Goal: Task Accomplishment & Management: Use online tool/utility

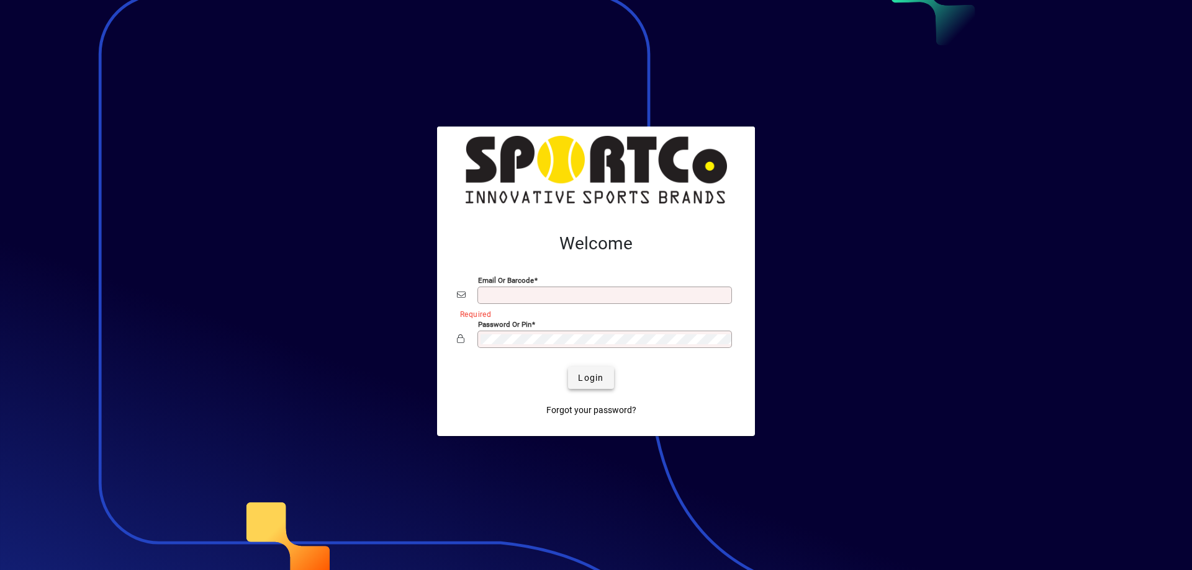
type input "**********"
click at [601, 373] on span "Login" at bounding box center [590, 378] width 25 height 13
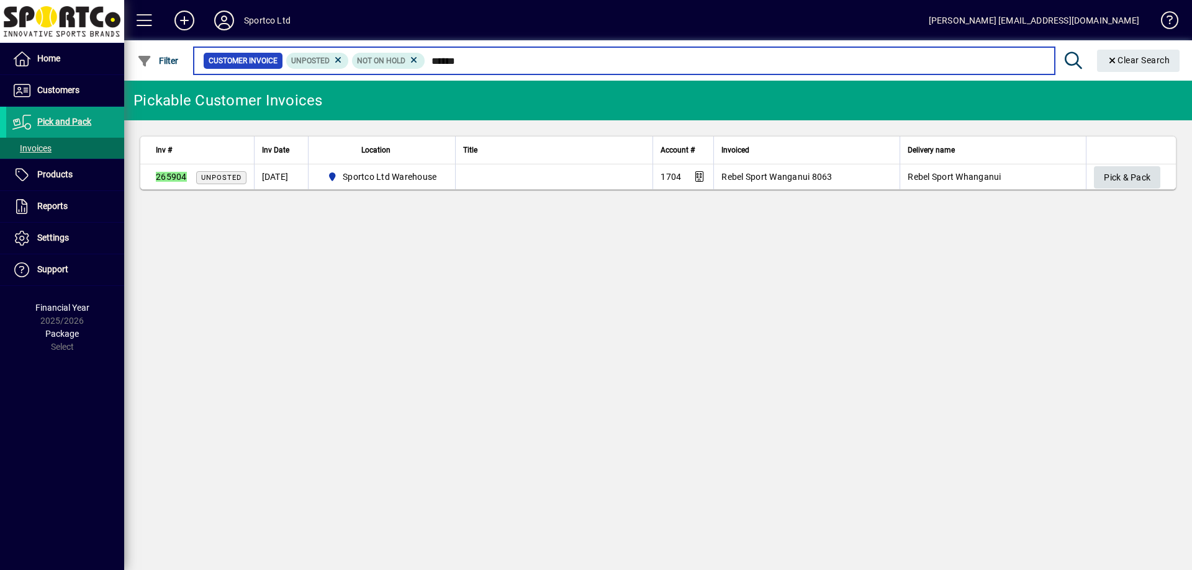
type input "******"
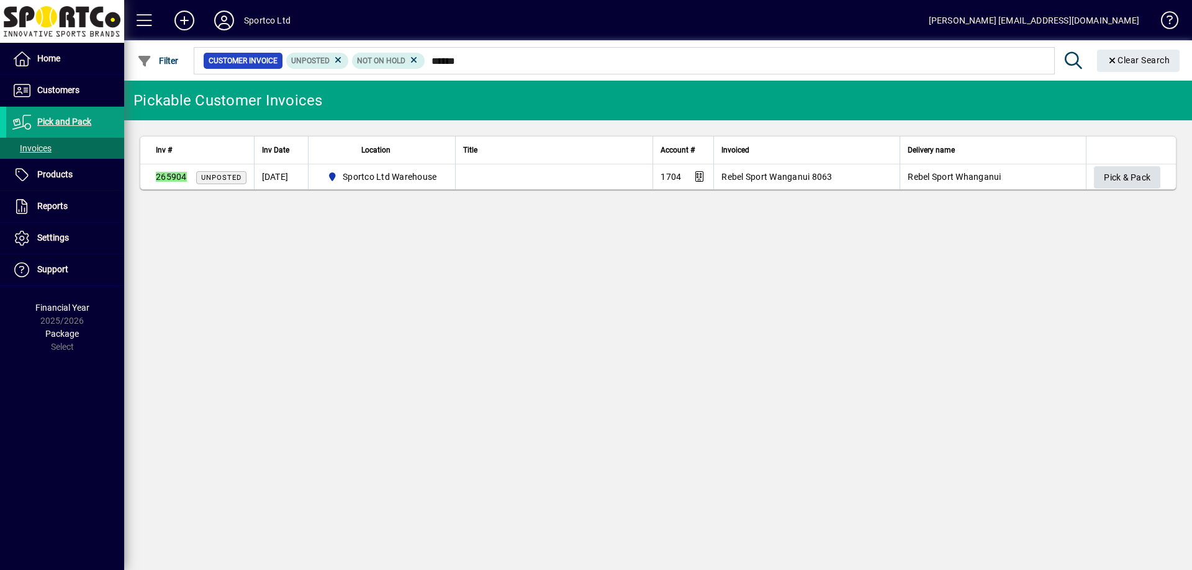
click at [1102, 173] on span "button" at bounding box center [1127, 178] width 66 height 30
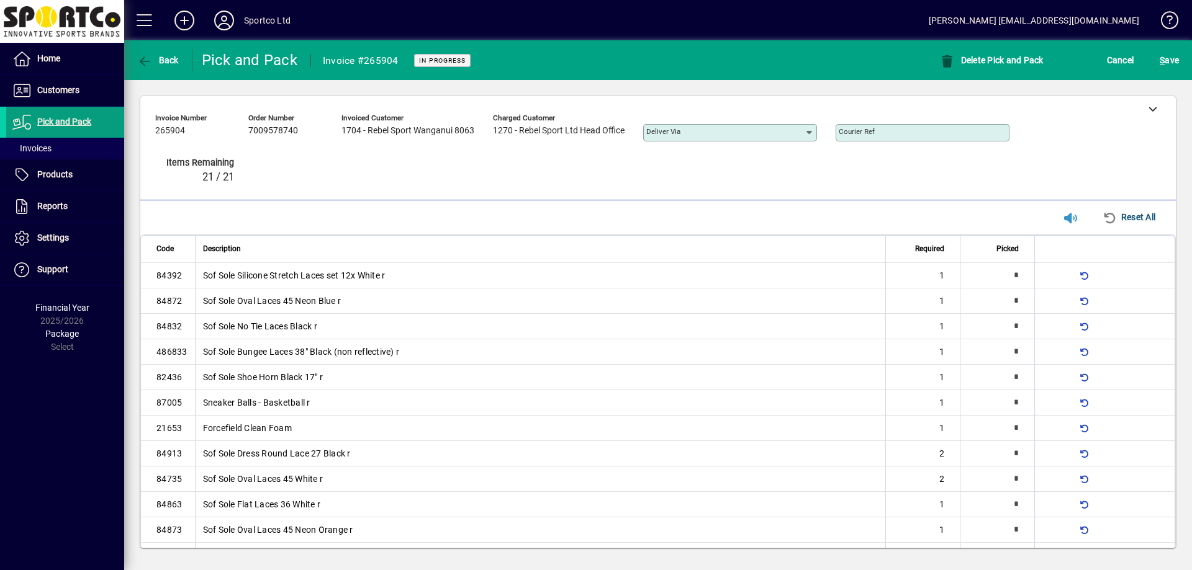
type input "*"
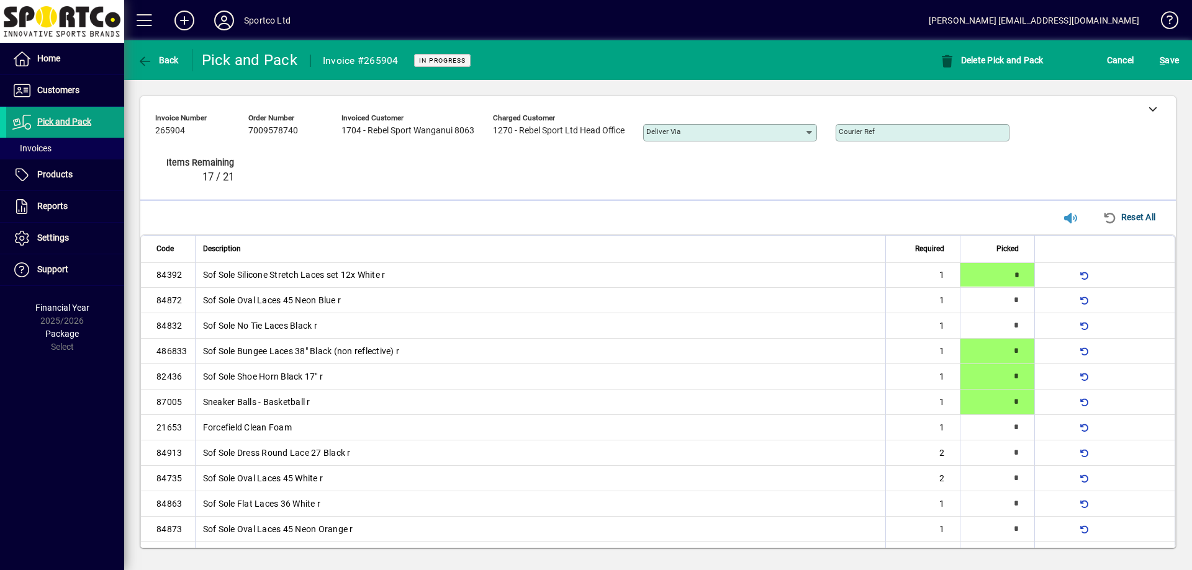
type input "*"
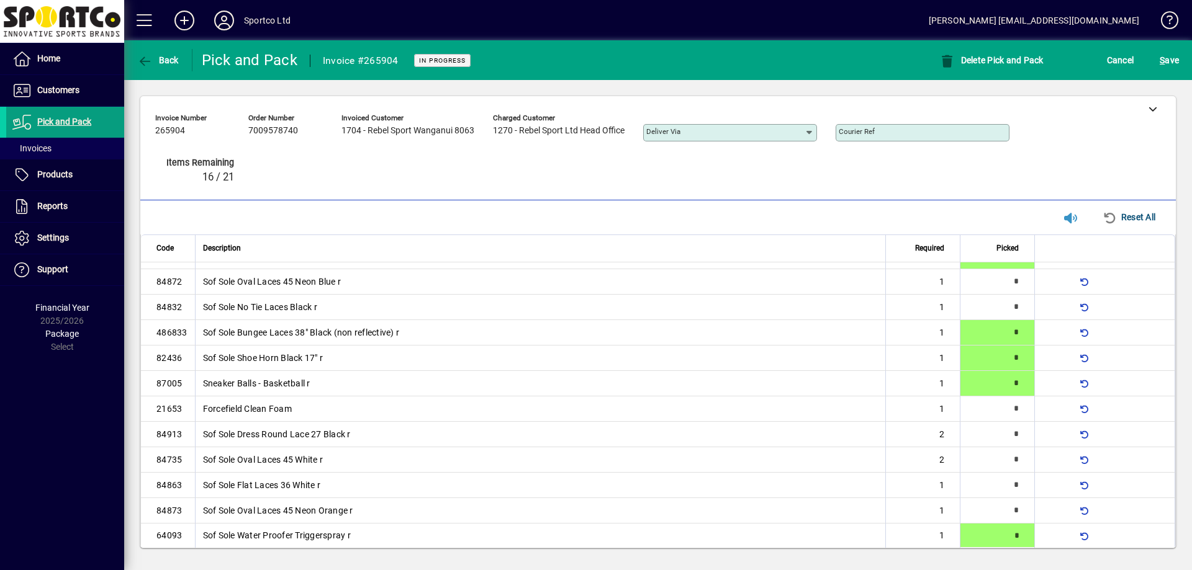
type input "*"
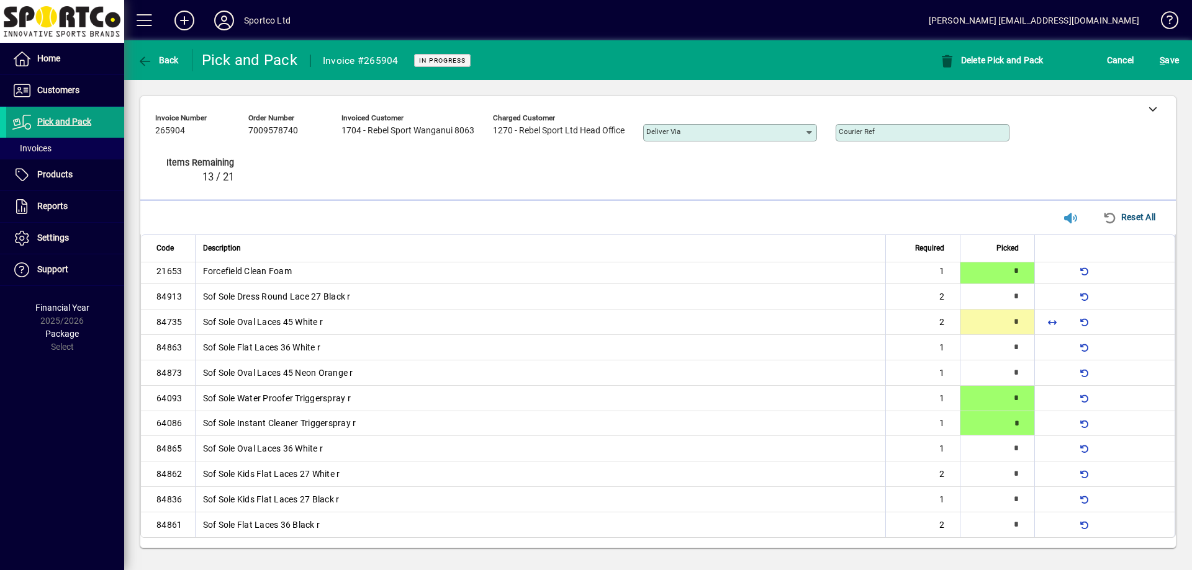
type input "*"
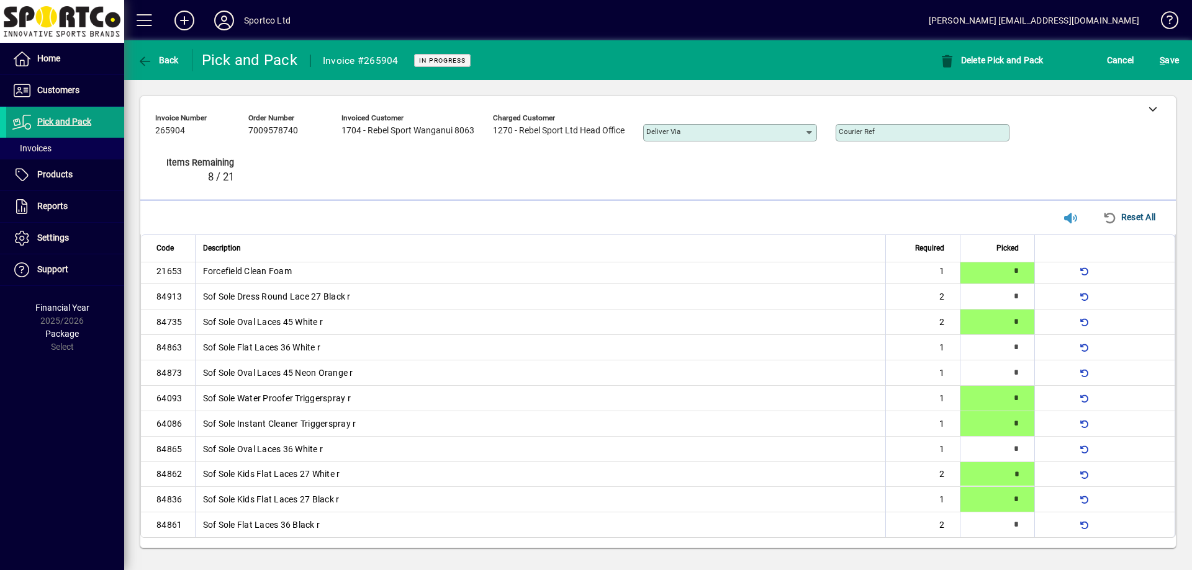
type input "*"
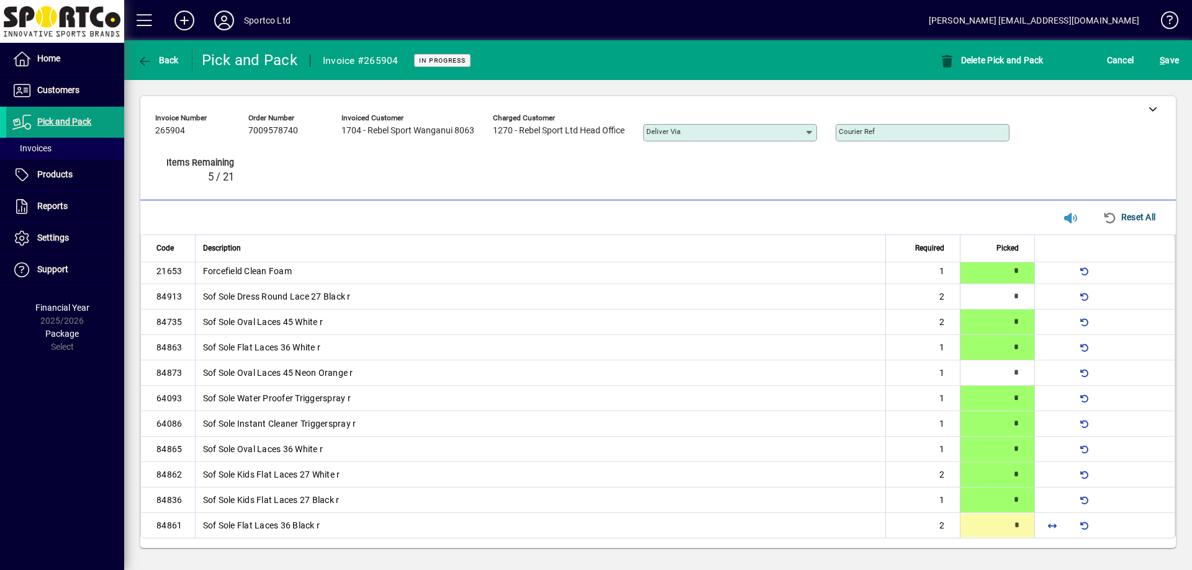
type input "*"
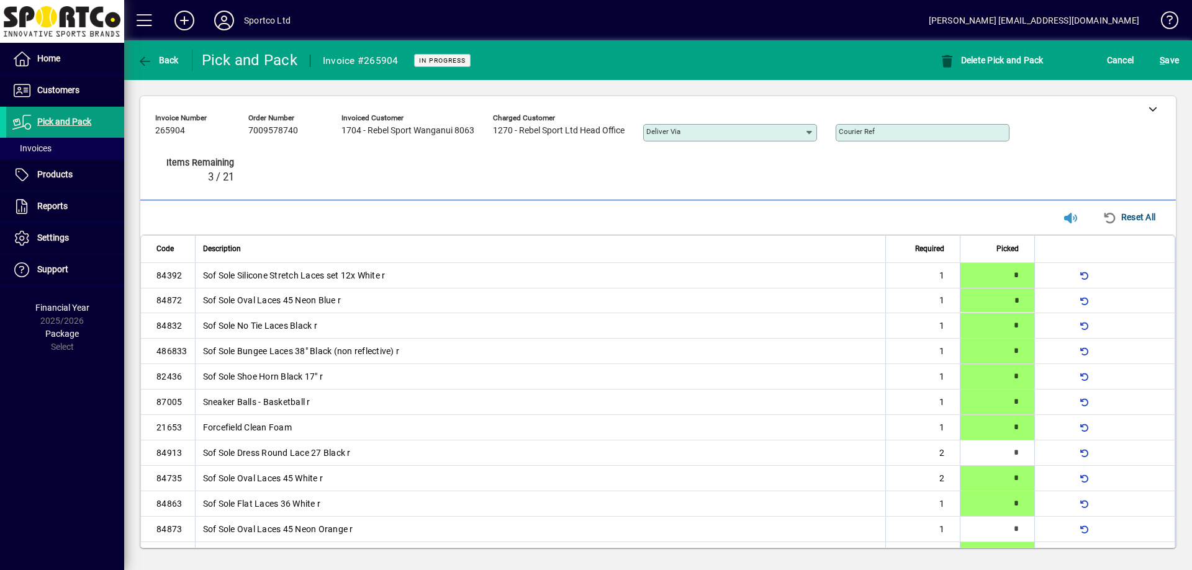
type input "*"
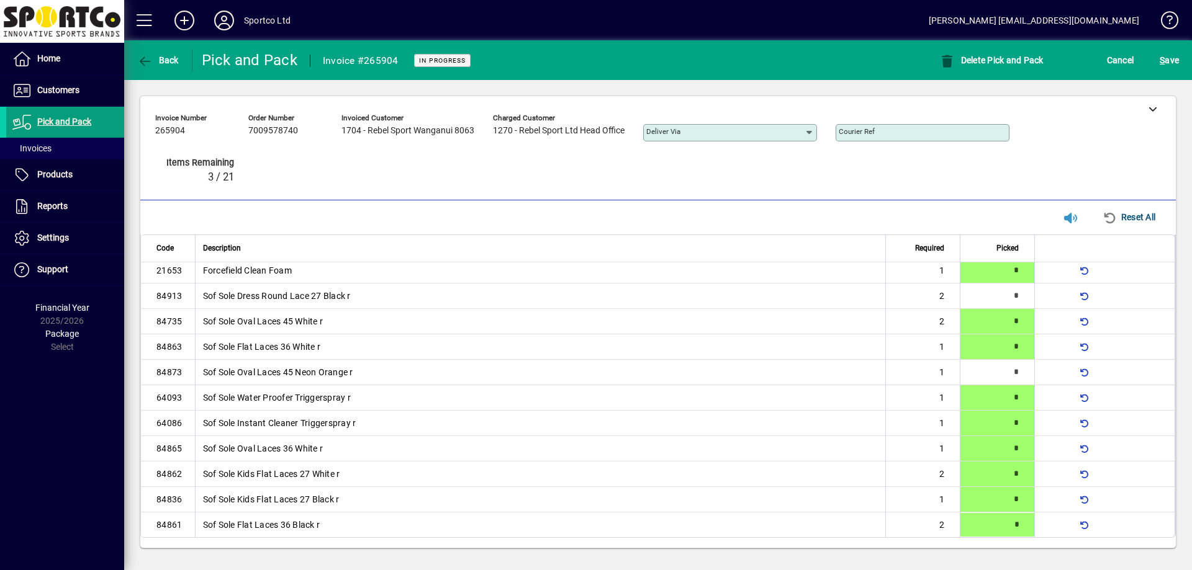
type input "*"
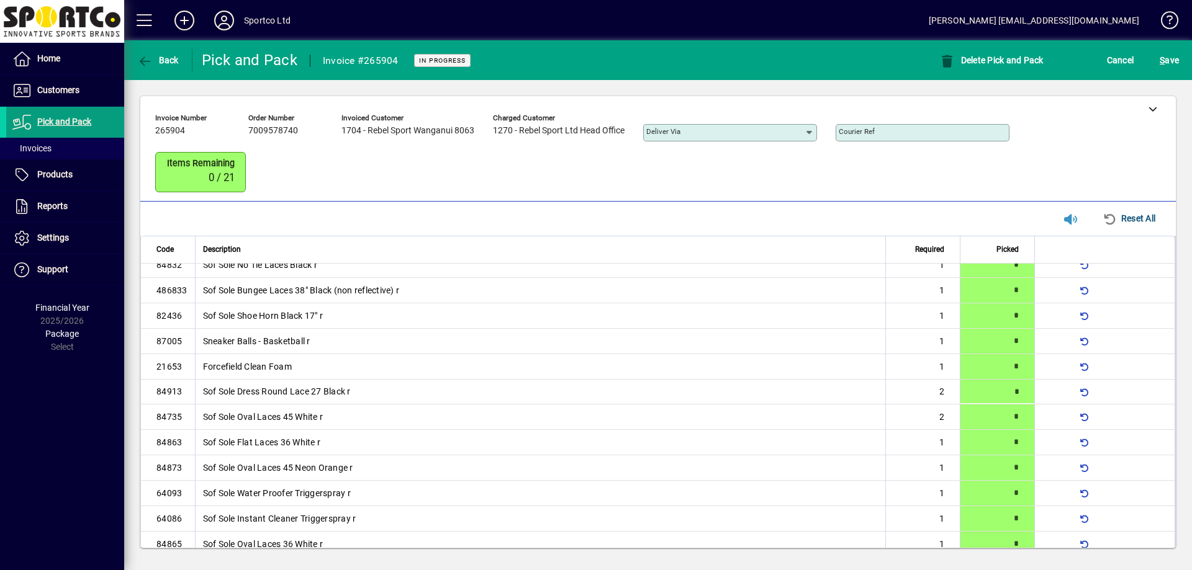
scroll to position [0, 0]
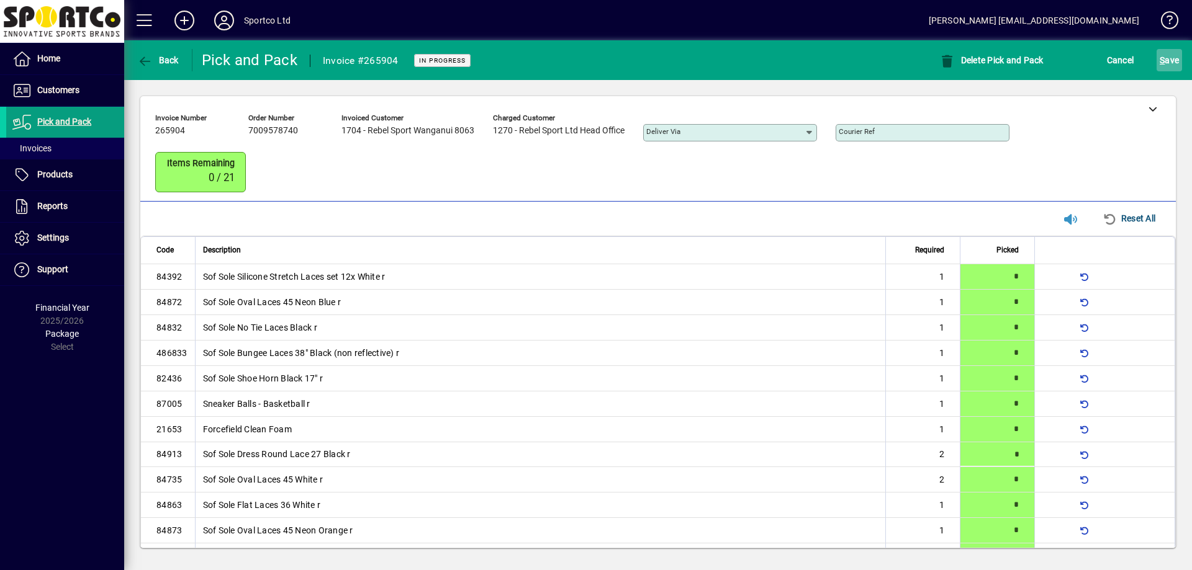
click at [1173, 57] on span "S ave" at bounding box center [1169, 60] width 19 height 20
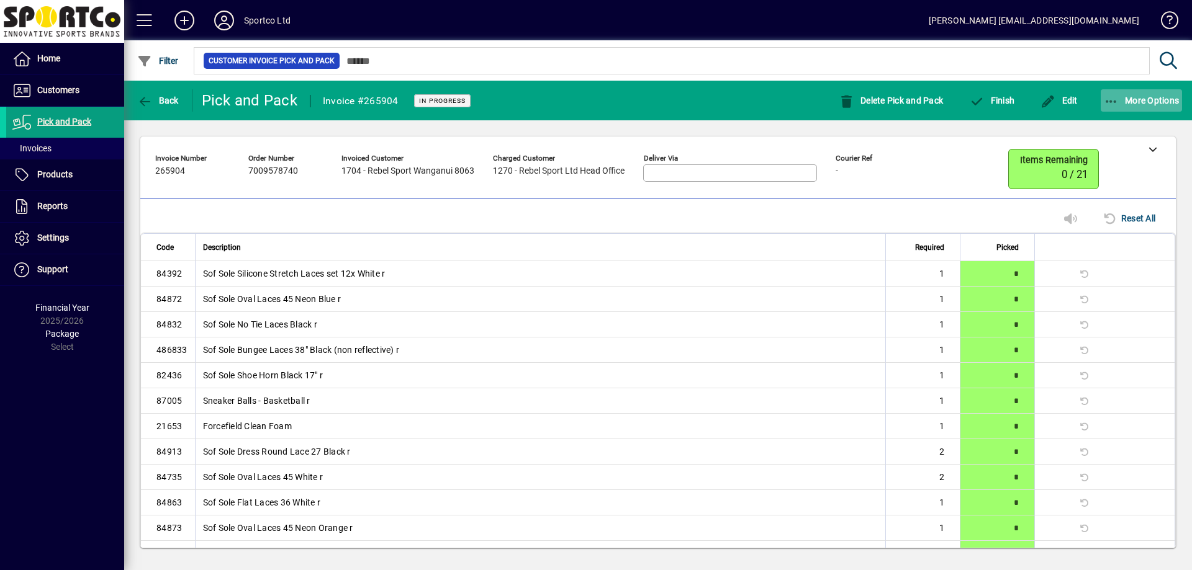
click at [1106, 97] on icon "button" at bounding box center [1112, 102] width 16 height 12
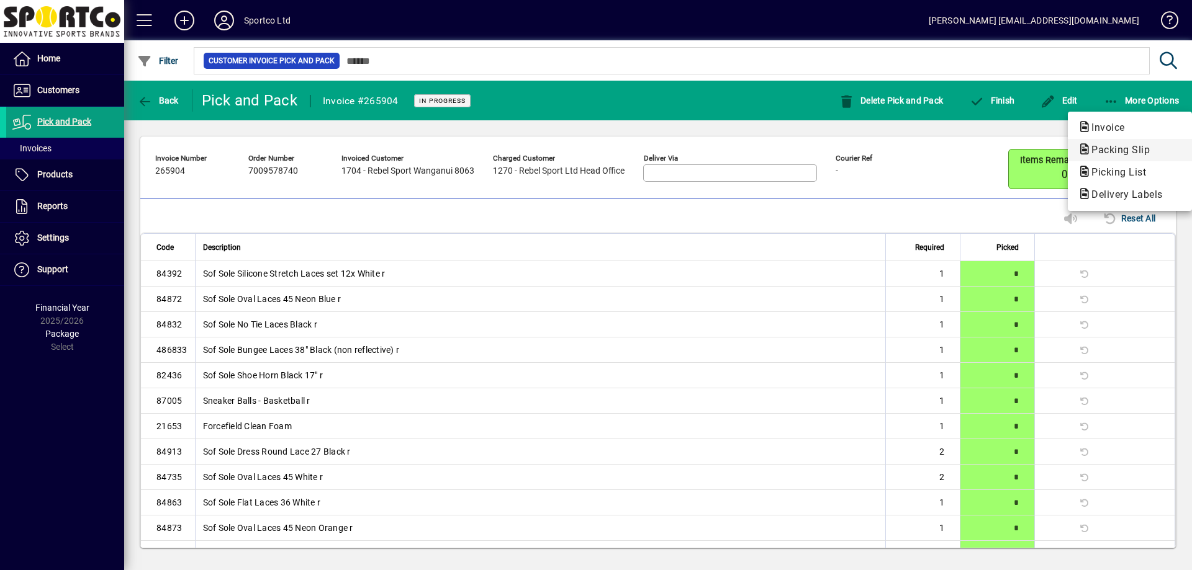
click at [1104, 146] on span "Packing Slip" at bounding box center [1117, 150] width 78 height 12
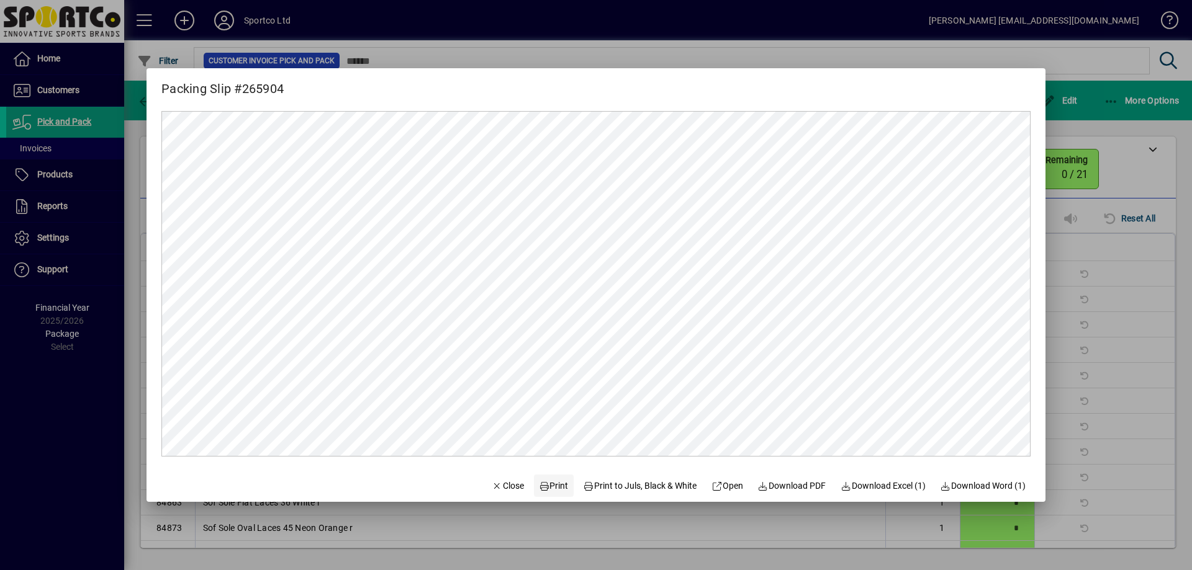
click at [542, 489] on span "Print" at bounding box center [554, 486] width 30 height 13
click at [492, 489] on span "Close" at bounding box center [508, 486] width 32 height 13
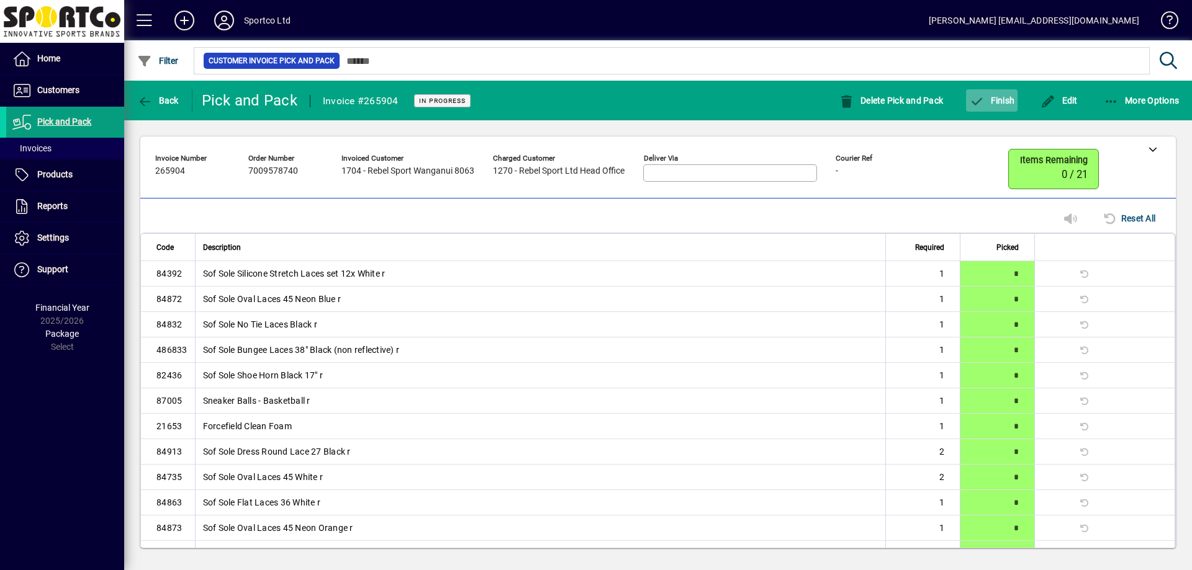
click at [1002, 104] on span "Finish" at bounding box center [991, 101] width 45 height 10
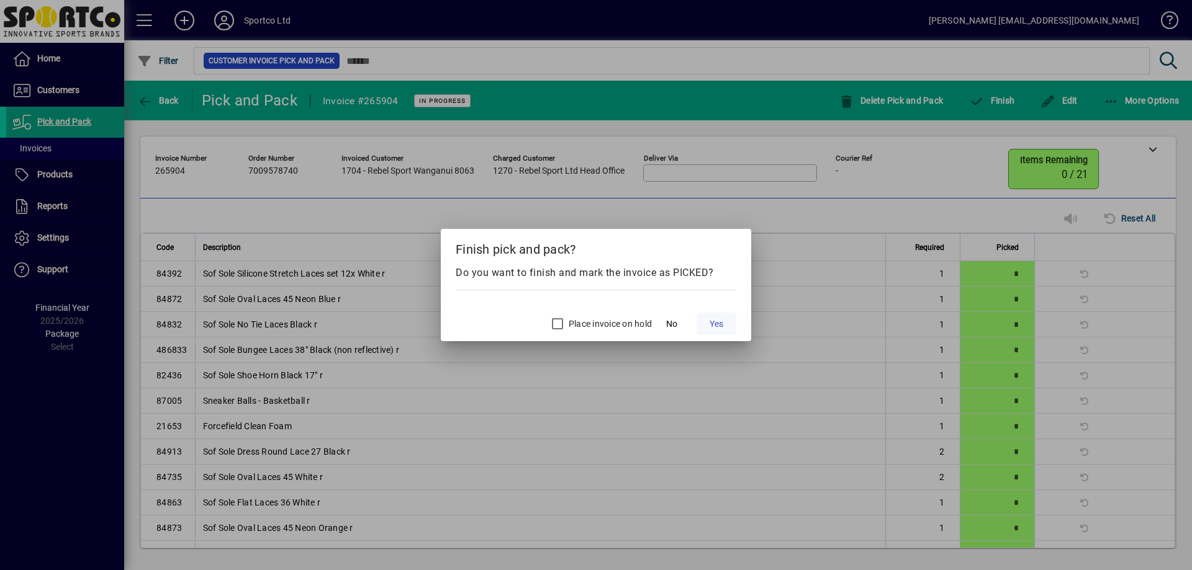
click at [716, 327] on span "Yes" at bounding box center [717, 324] width 14 height 13
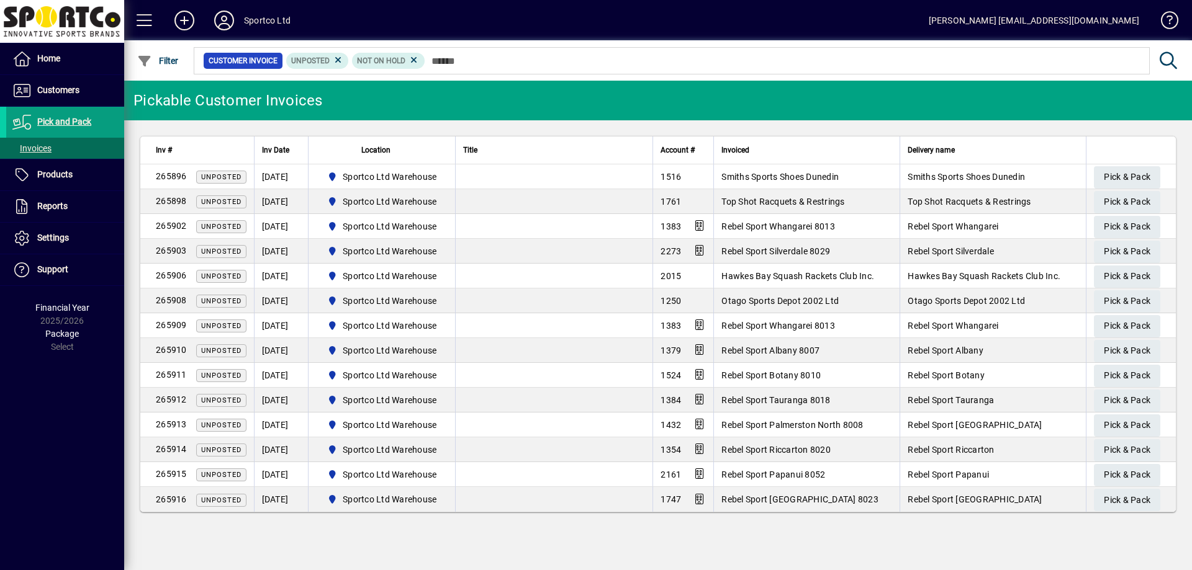
drag, startPoint x: 581, startPoint y: 121, endPoint x: 567, endPoint y: 117, distance: 14.8
click at [581, 121] on app-page-flat "Inv # Inv Date Location Title Account # Invoiced Delivery name 265896 Unposted …" at bounding box center [658, 324] width 1068 height 408
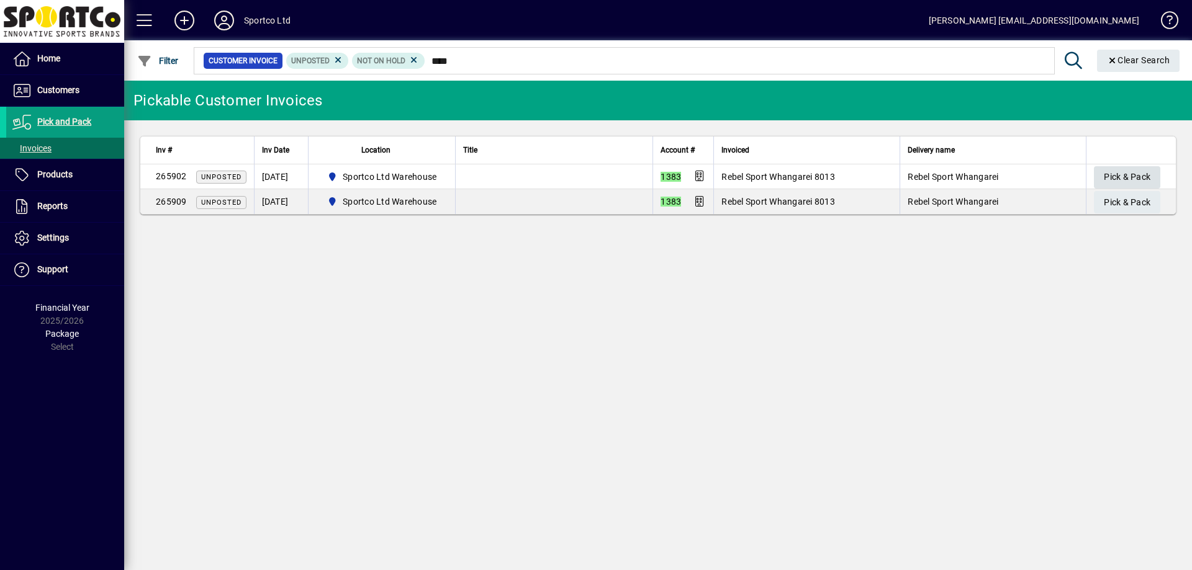
type input "****"
click at [1119, 169] on span "Pick & Pack" at bounding box center [1127, 177] width 47 height 20
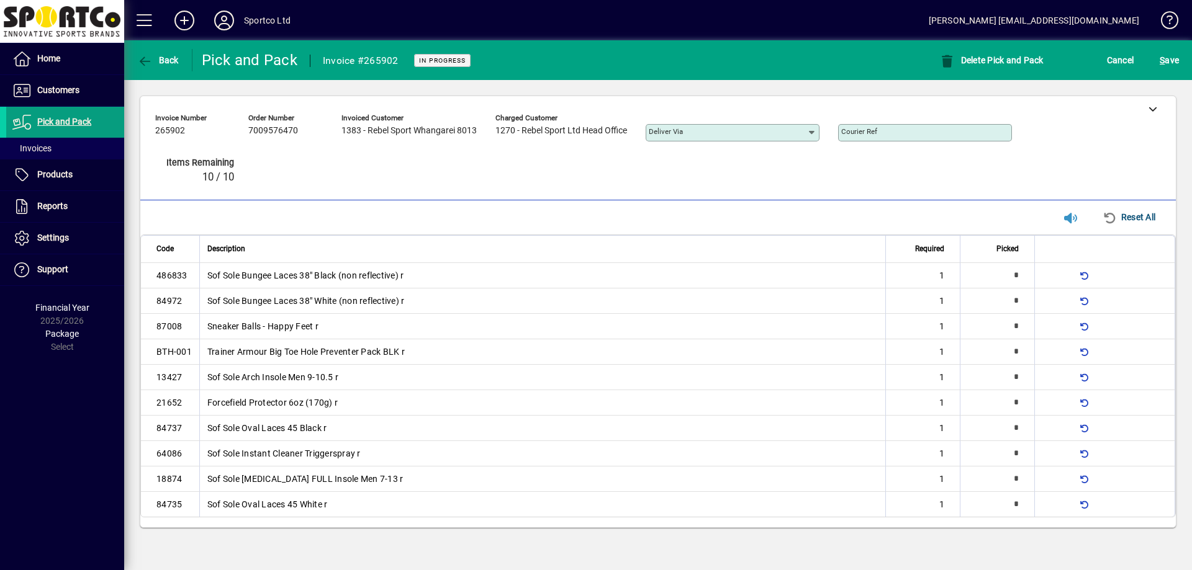
type input "*"
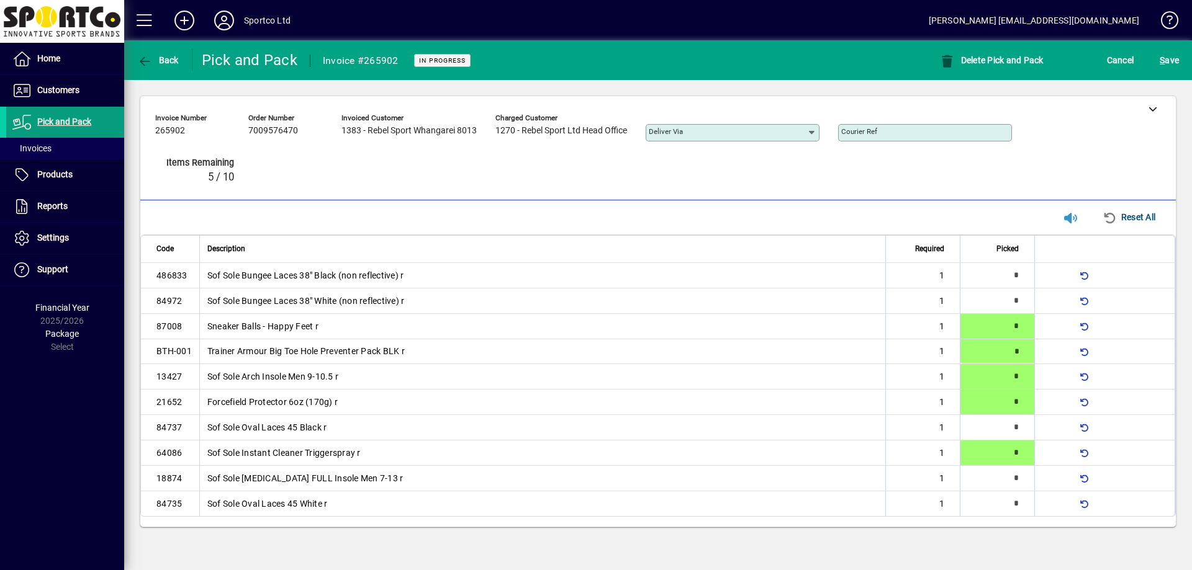
type input "*"
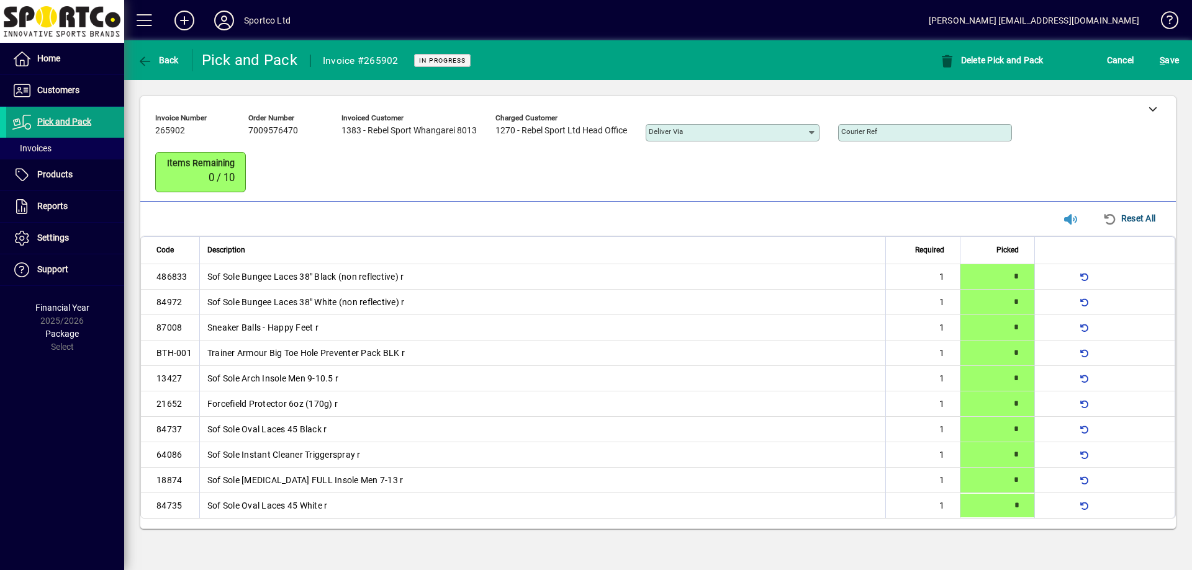
type input "*"
click at [1177, 66] on span "S ave" at bounding box center [1169, 60] width 19 height 20
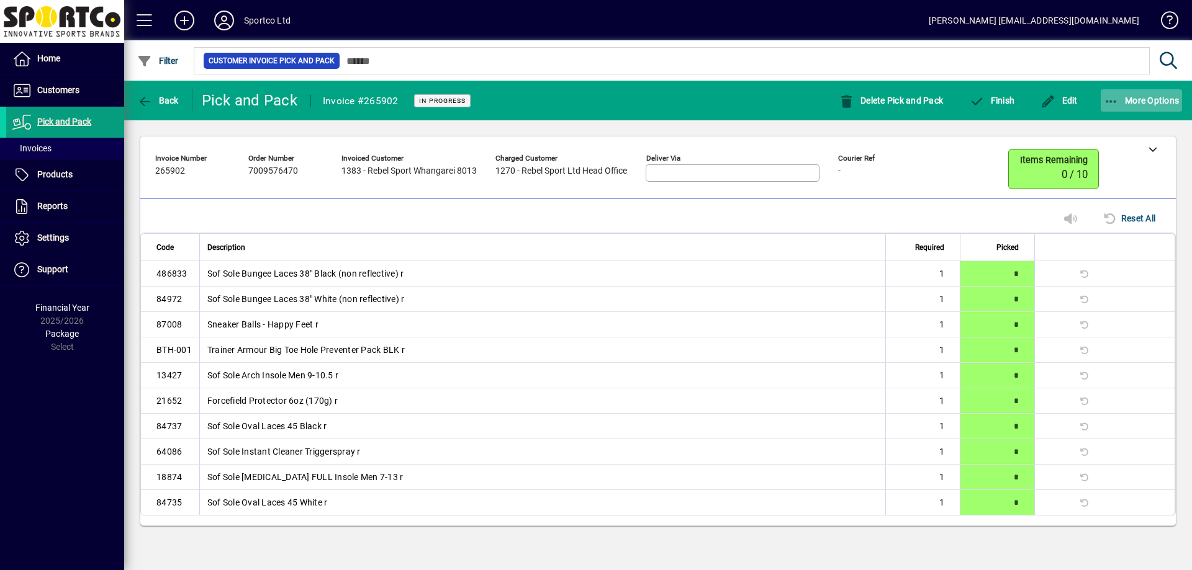
click at [1111, 101] on icon "button" at bounding box center [1112, 102] width 16 height 12
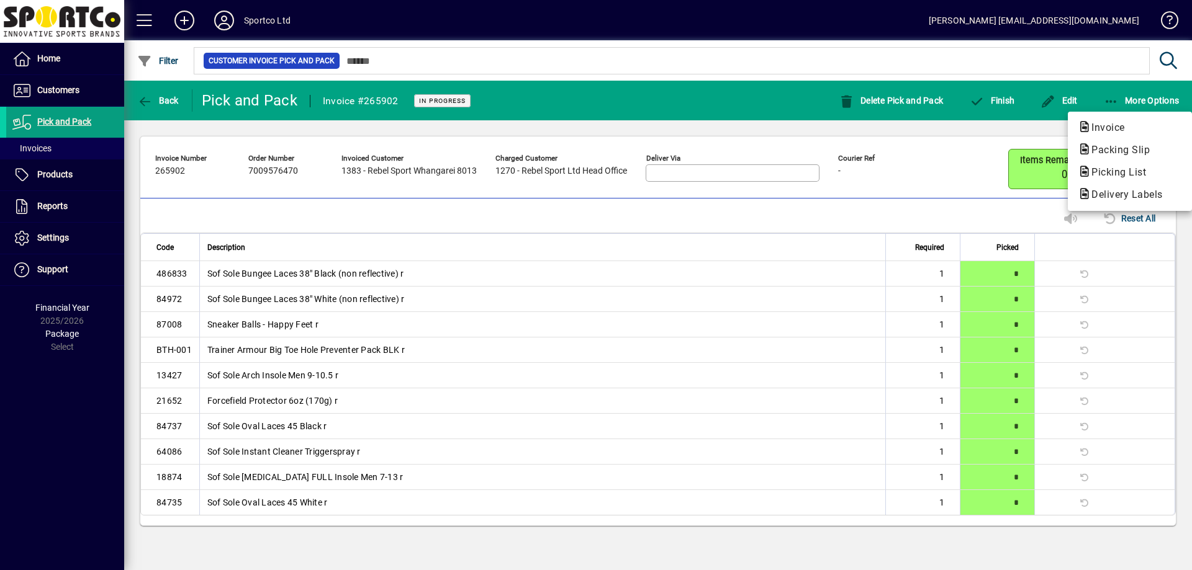
click at [1109, 152] on span "Packing Slip" at bounding box center [1117, 150] width 78 height 12
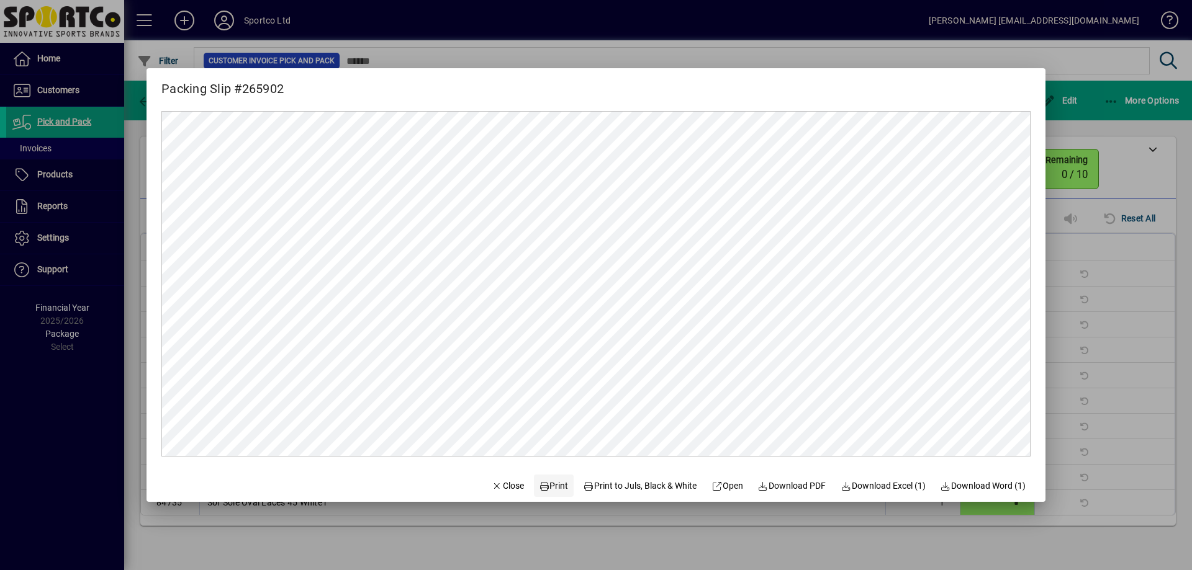
click at [555, 481] on span "Print" at bounding box center [554, 486] width 30 height 13
click at [500, 492] on span "Close" at bounding box center [508, 486] width 32 height 13
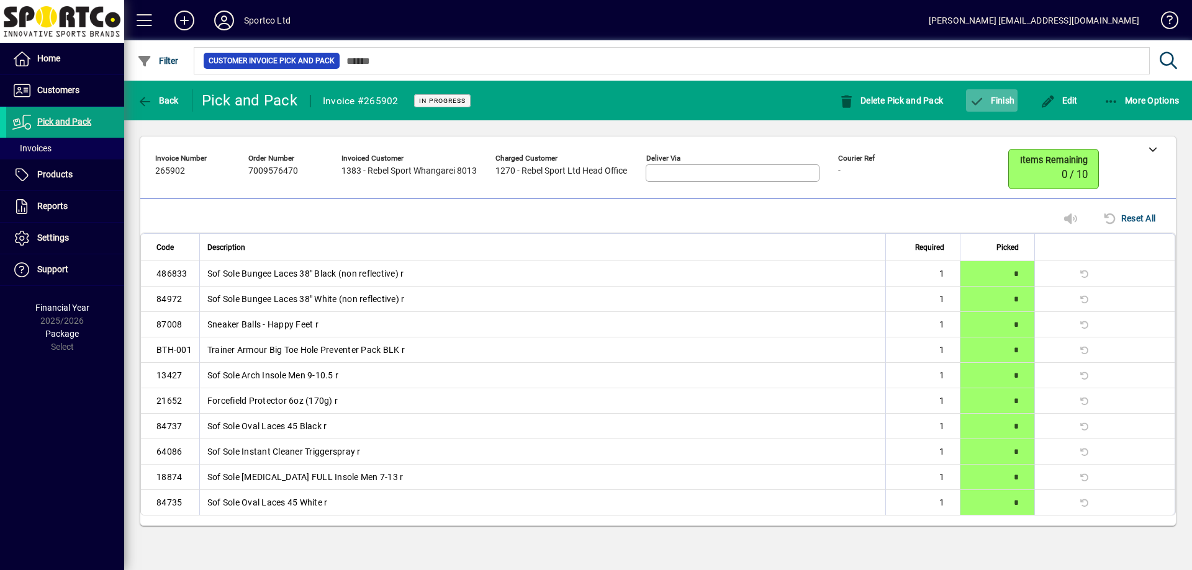
click at [980, 107] on icon "button" at bounding box center [977, 102] width 16 height 12
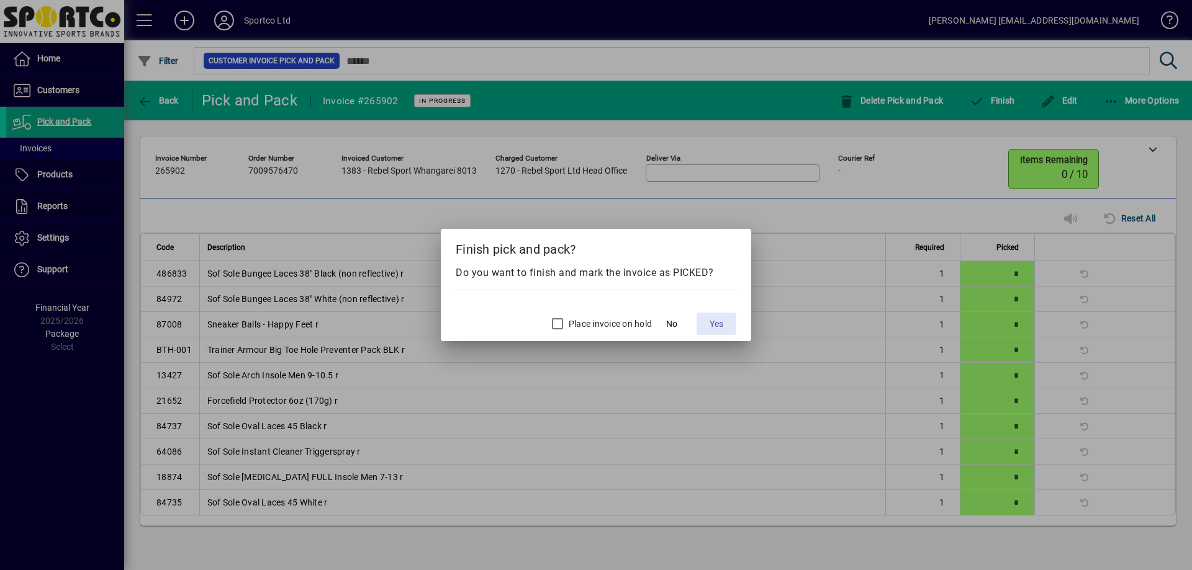
click at [718, 327] on span "Yes" at bounding box center [717, 324] width 14 height 13
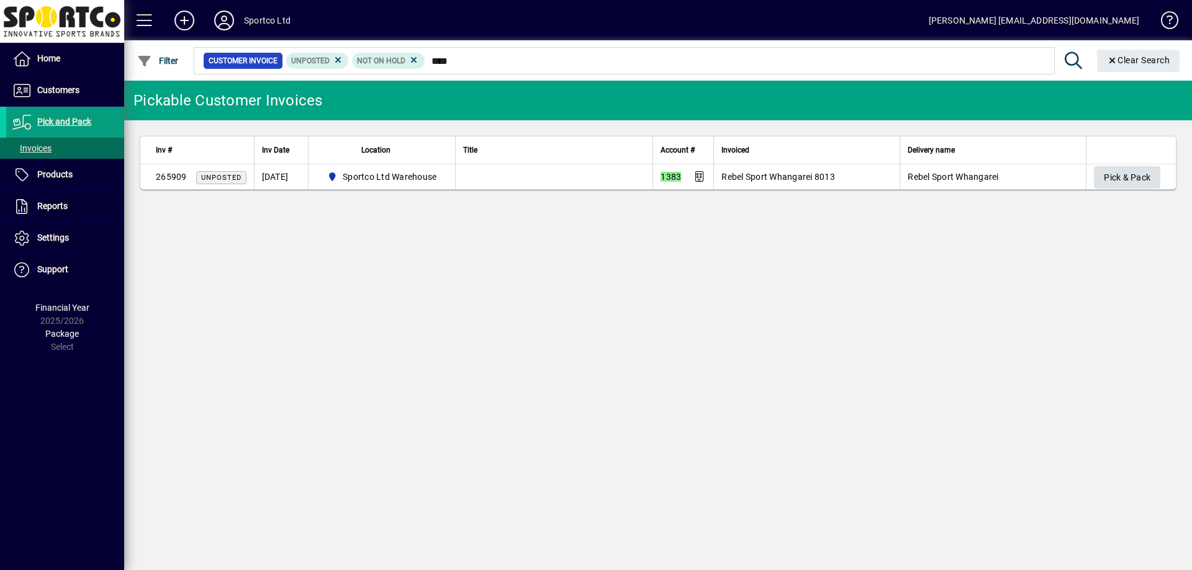
type input "****"
click at [1121, 172] on span "Pick & Pack" at bounding box center [1127, 178] width 47 height 20
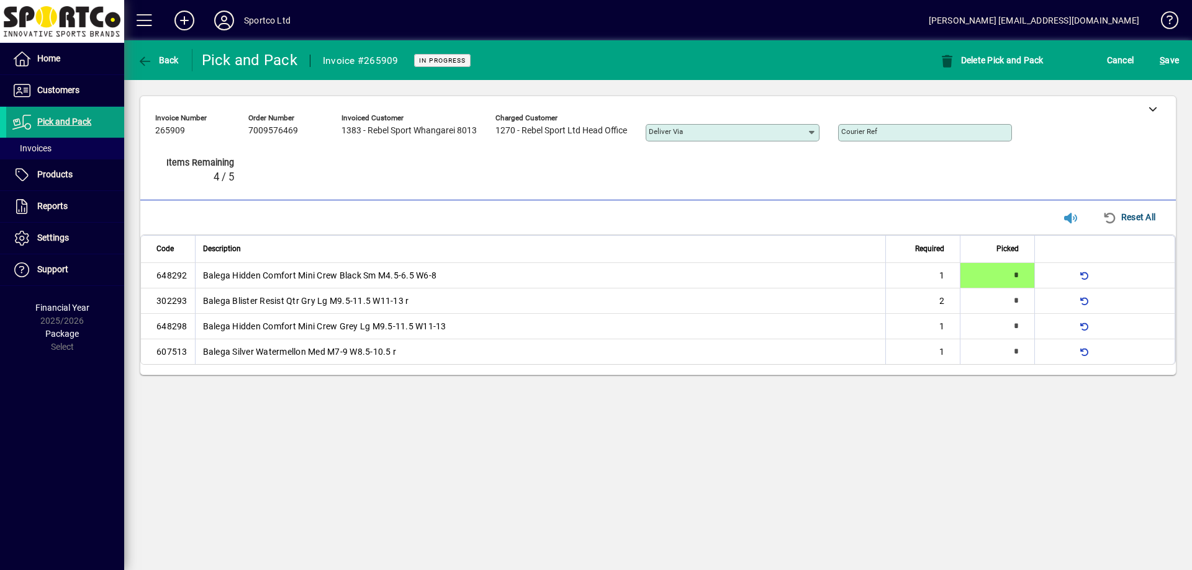
type input "*"
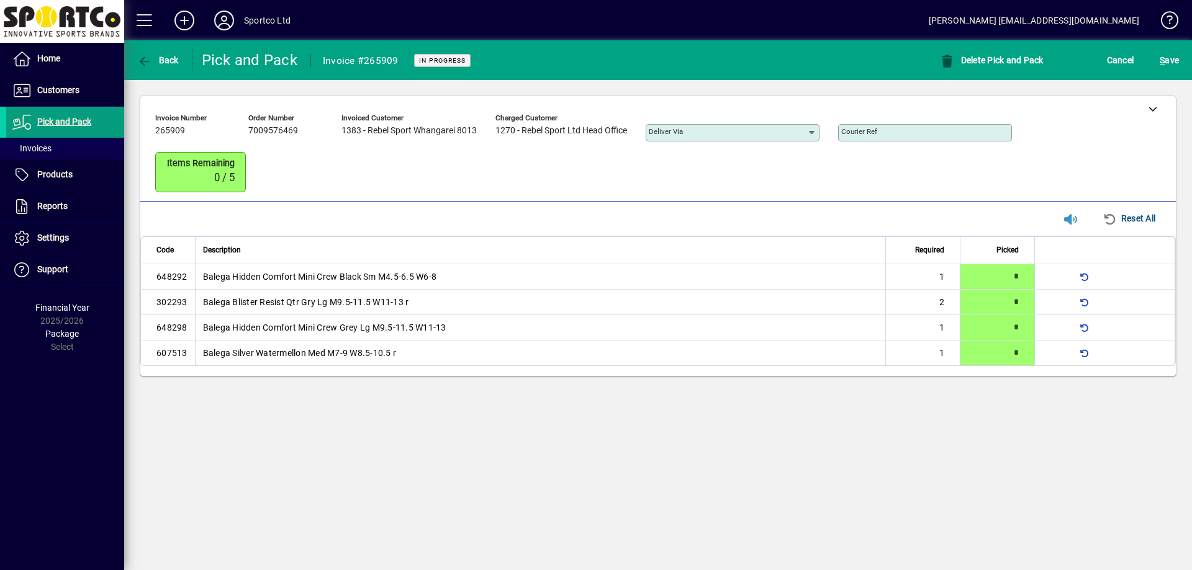
drag, startPoint x: 1147, startPoint y: 56, endPoint x: 1155, endPoint y: 56, distance: 7.5
click at [1151, 56] on div "S ave" at bounding box center [1169, 60] width 45 height 22
click at [1156, 56] on div "S ave" at bounding box center [1169, 60] width 45 height 22
click at [1165, 61] on span "S ave" at bounding box center [1169, 60] width 19 height 20
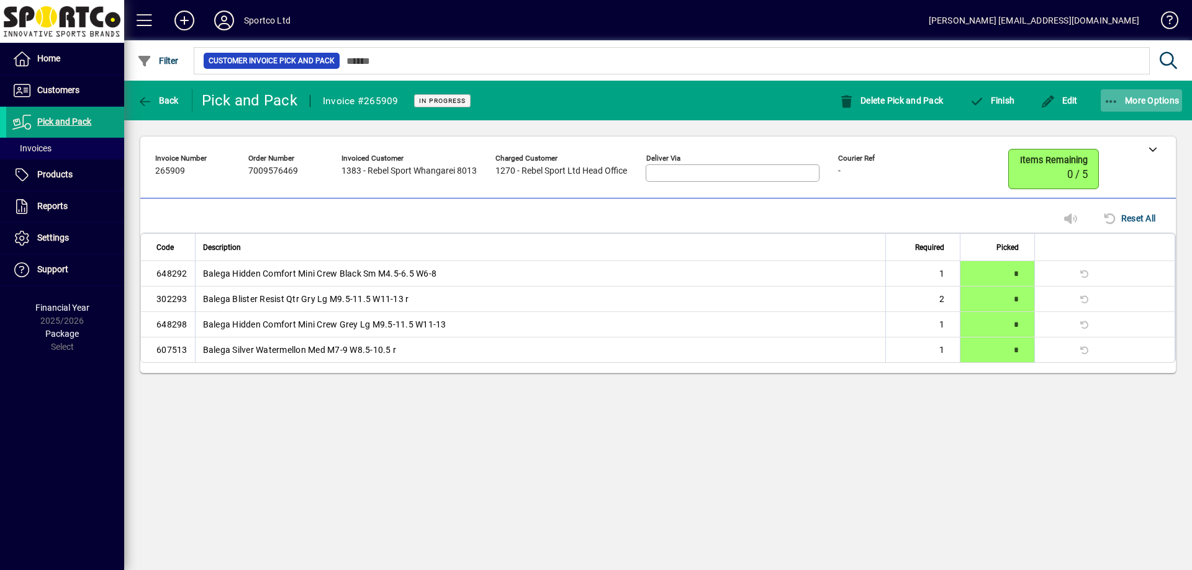
click at [1111, 89] on span "button" at bounding box center [1142, 101] width 82 height 30
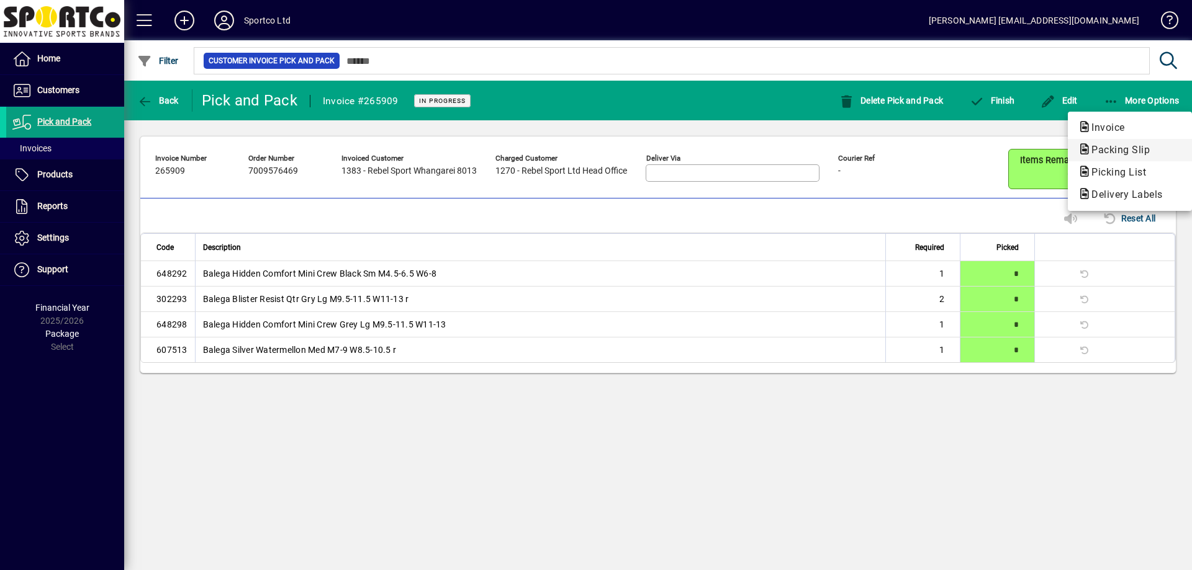
click at [1125, 143] on span "Packing Slip" at bounding box center [1130, 150] width 104 height 15
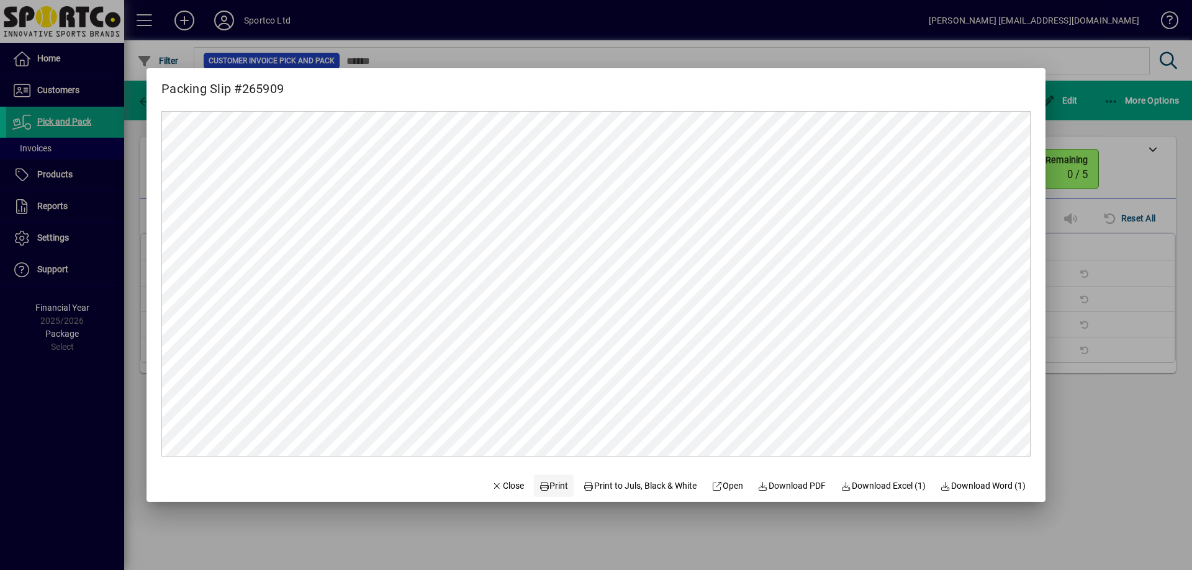
click at [544, 485] on span "Print" at bounding box center [554, 486] width 30 height 13
click at [551, 490] on span "Print" at bounding box center [554, 486] width 30 height 13
click at [508, 485] on span "Close" at bounding box center [508, 486] width 32 height 13
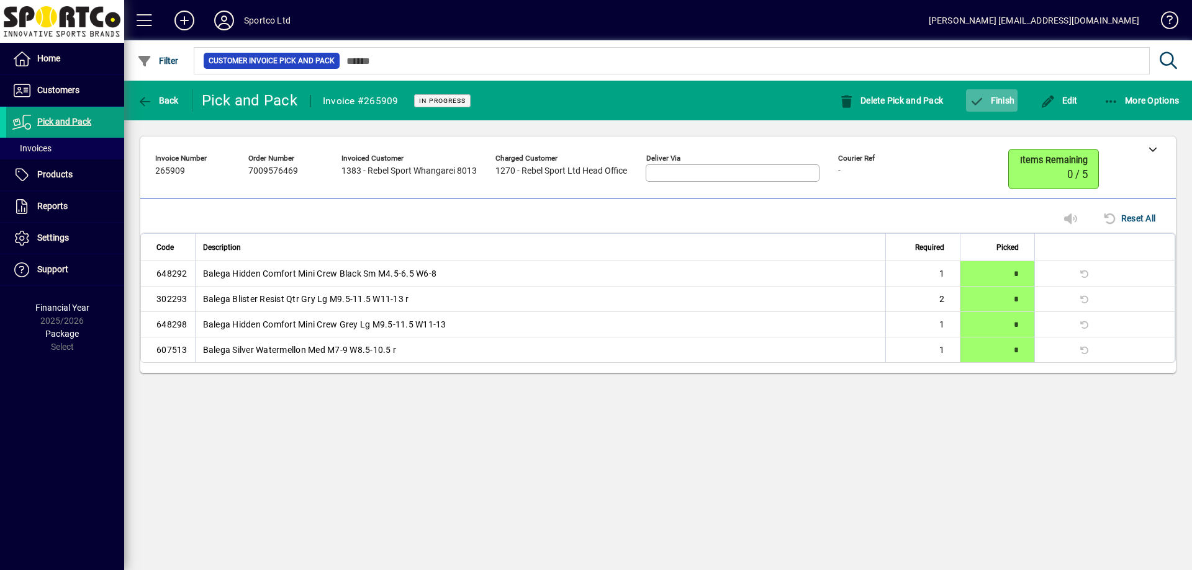
click at [994, 105] on span "Finish" at bounding box center [991, 101] width 45 height 10
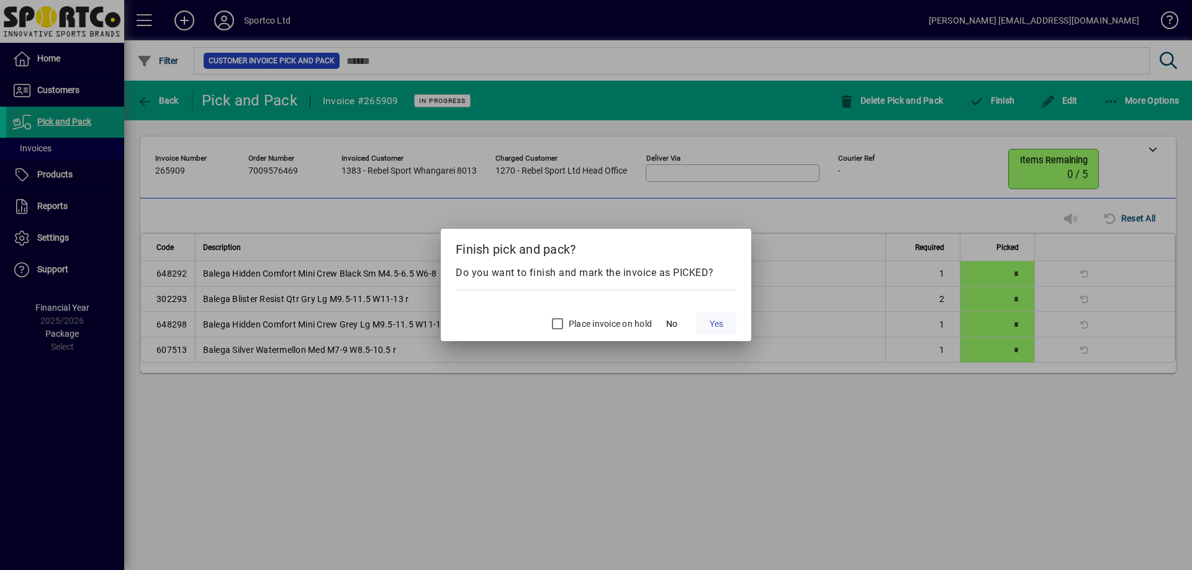
click at [721, 326] on span "Yes" at bounding box center [717, 324] width 14 height 13
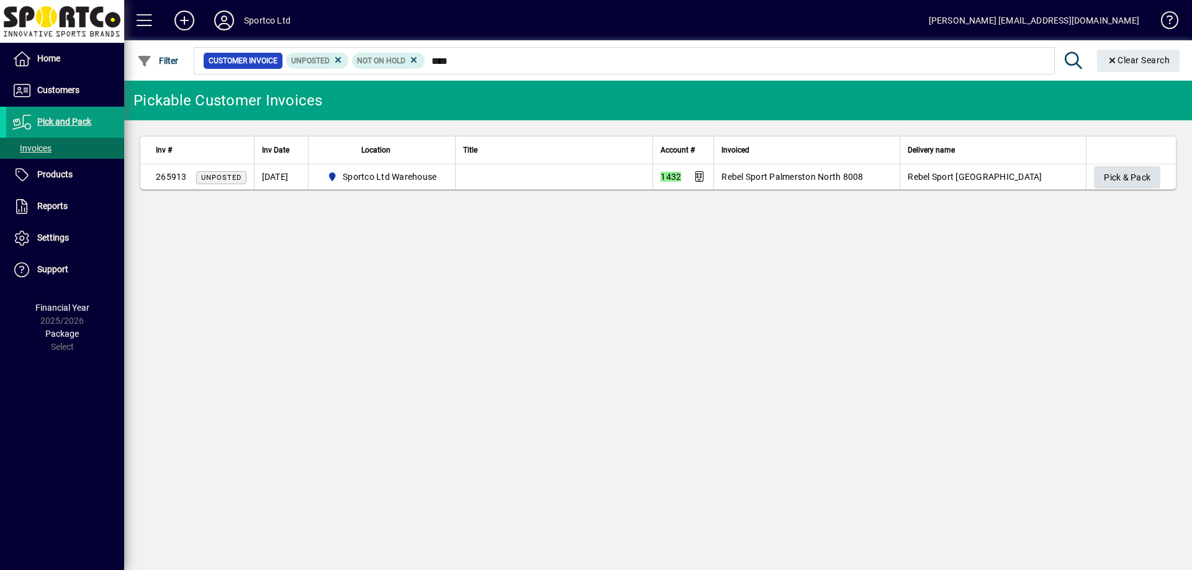
type input "****"
click at [1122, 182] on span "Pick & Pack" at bounding box center [1127, 178] width 47 height 20
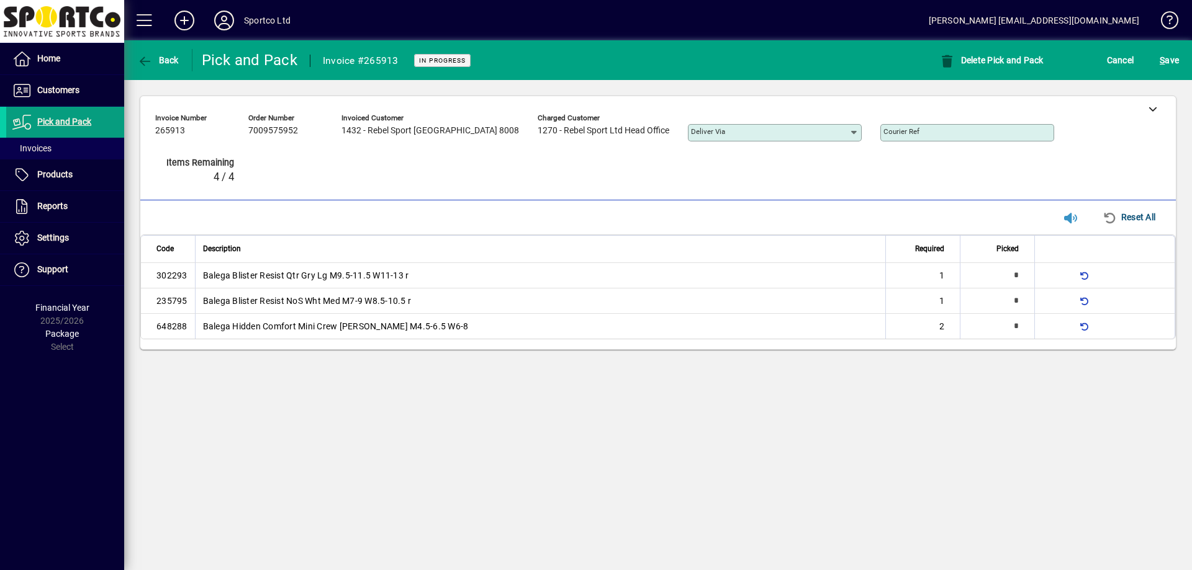
type input "*"
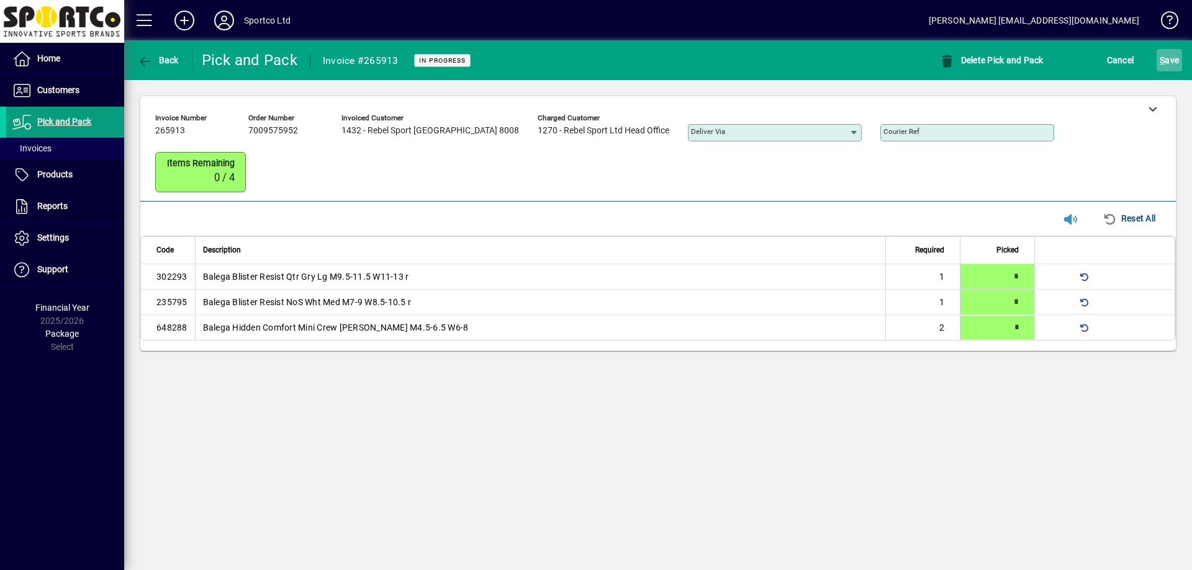
click at [1166, 68] on span "S ave" at bounding box center [1169, 60] width 19 height 20
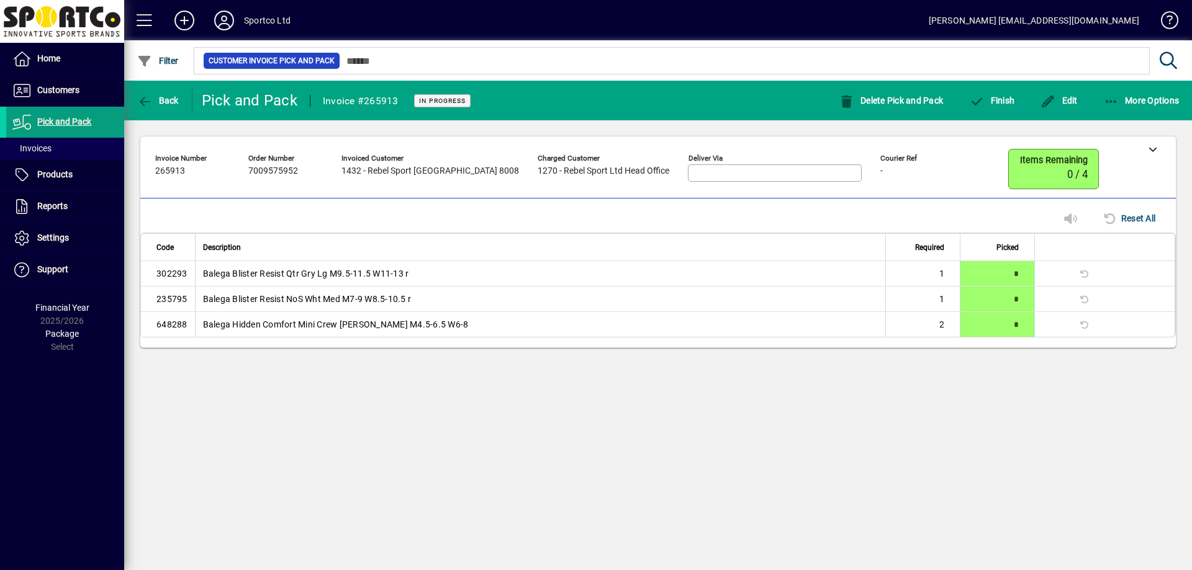
click at [1142, 117] on mat-toolbar-row "Back Pick and Pack Invoice #265913 In Progress Delete Pick and Pack Finish Edit…" at bounding box center [658, 101] width 1068 height 40
click at [1122, 108] on span "button" at bounding box center [1142, 101] width 82 height 30
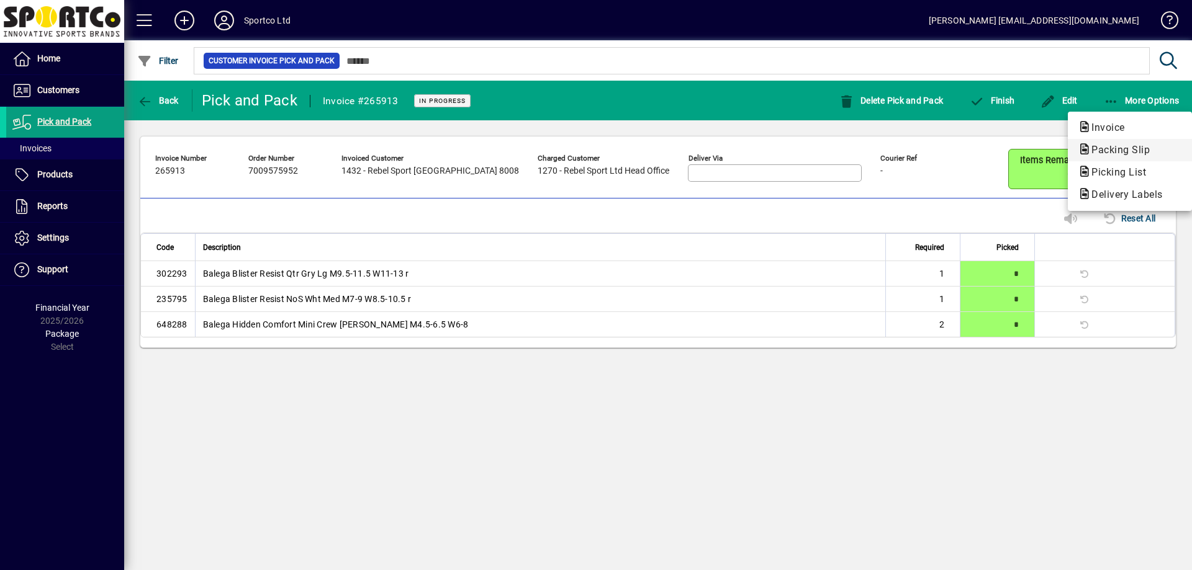
click at [1105, 141] on button "Packing Slip" at bounding box center [1130, 150] width 124 height 22
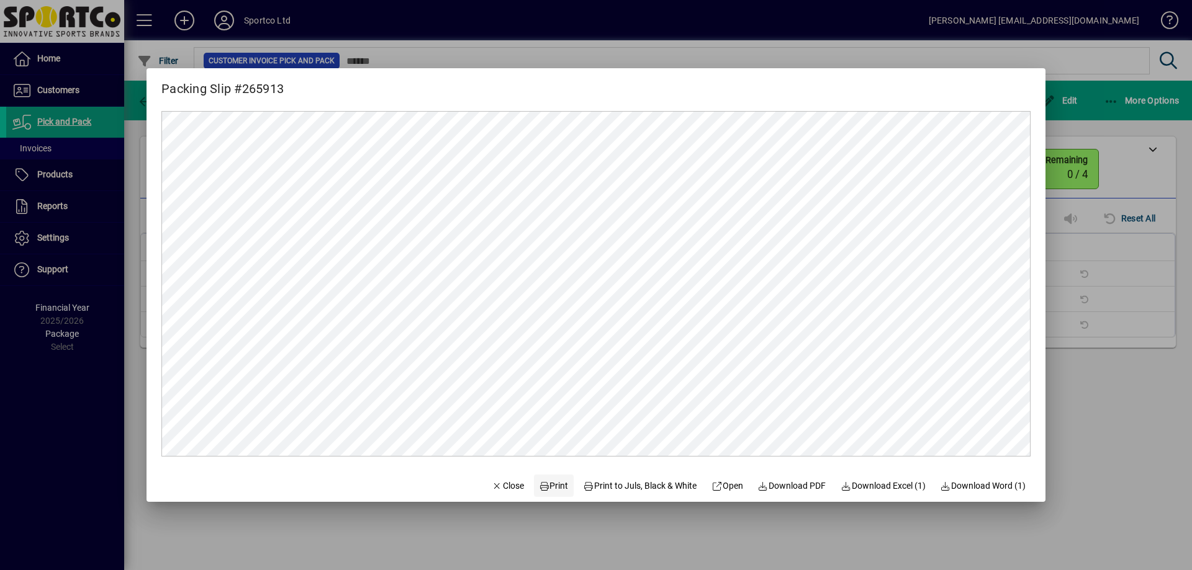
click at [551, 484] on span "Print" at bounding box center [554, 486] width 30 height 13
click at [508, 492] on span "Close" at bounding box center [508, 486] width 32 height 13
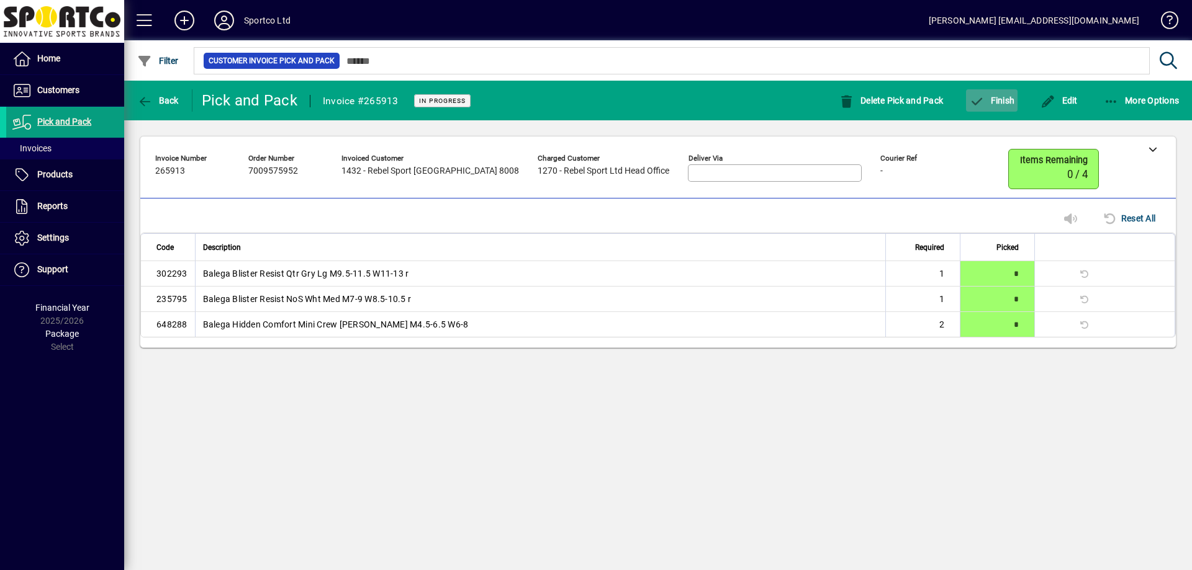
click at [972, 104] on icon "button" at bounding box center [977, 102] width 16 height 12
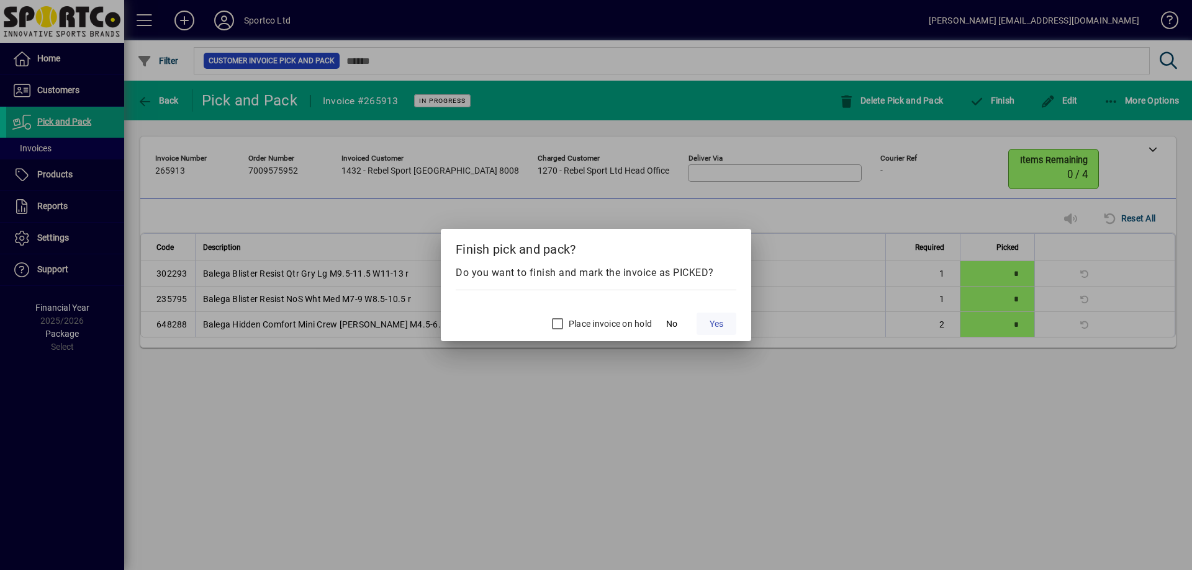
click at [719, 325] on span "Yes" at bounding box center [717, 324] width 14 height 13
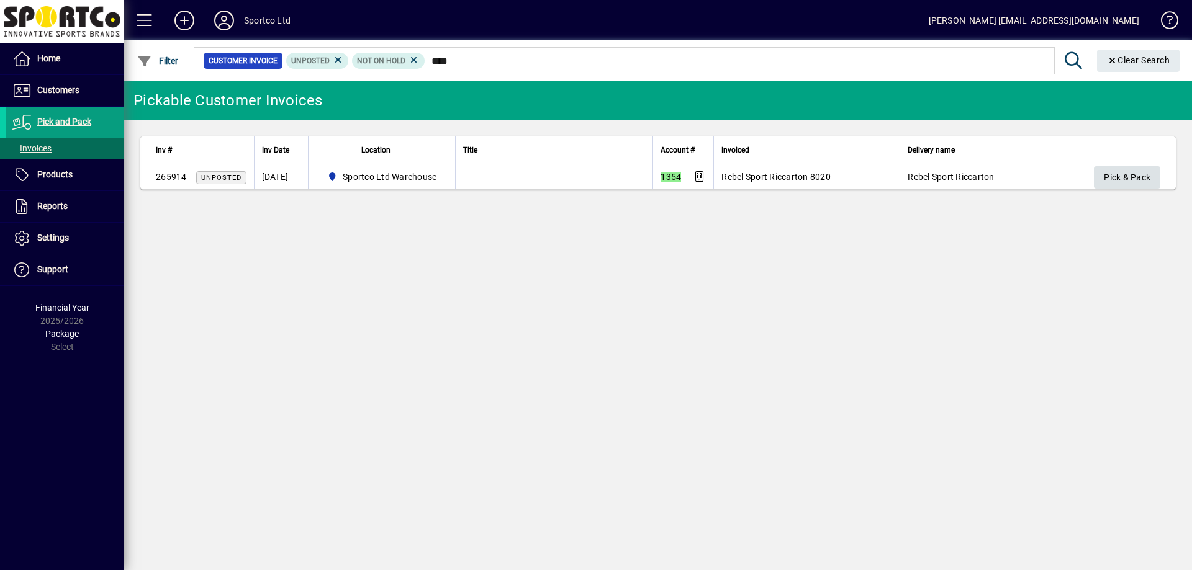
type input "****"
click at [1135, 186] on span "Pick & Pack" at bounding box center [1127, 178] width 47 height 20
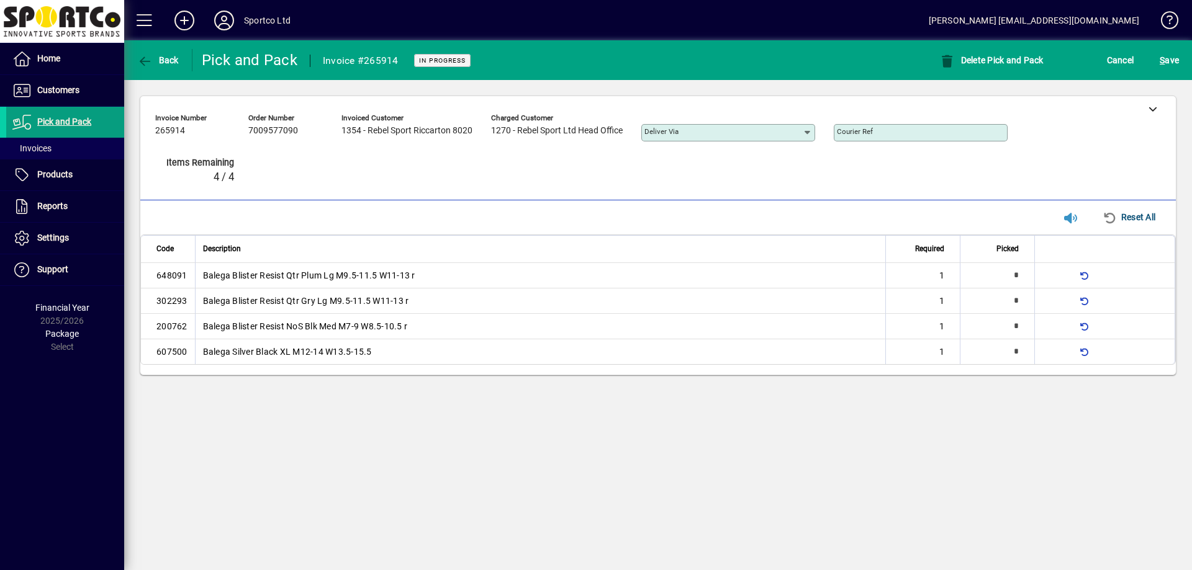
type input "*"
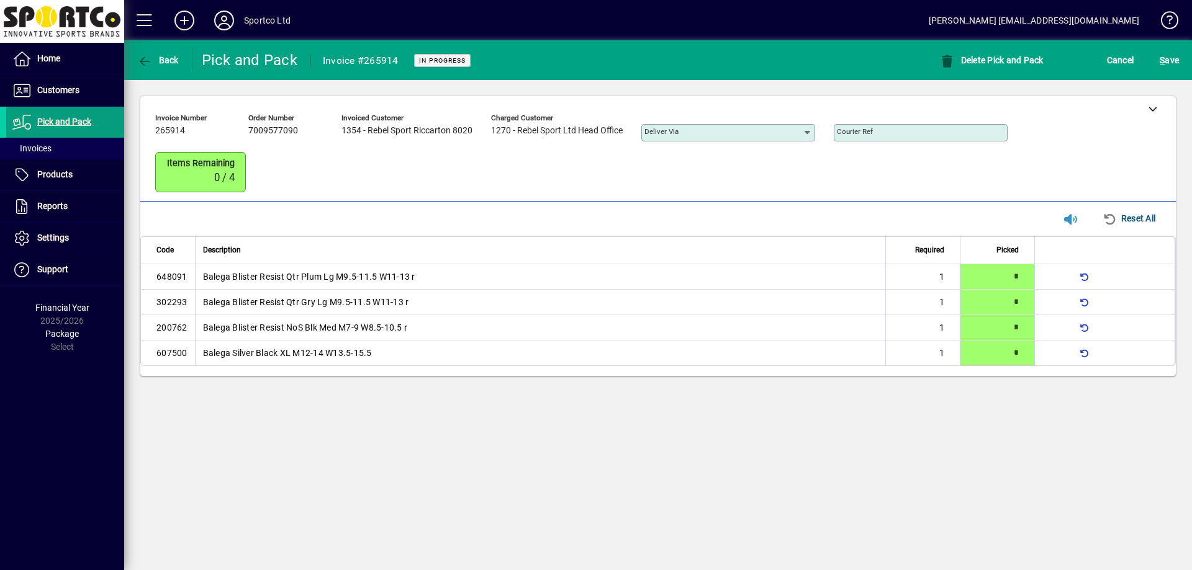
click at [1165, 42] on mat-toolbar-row "Back Pick and Pack Invoice #265914 In Progress Delete Pick and Pack Cancel S ave" at bounding box center [658, 60] width 1068 height 40
click at [1169, 61] on span "S ave" at bounding box center [1169, 60] width 19 height 20
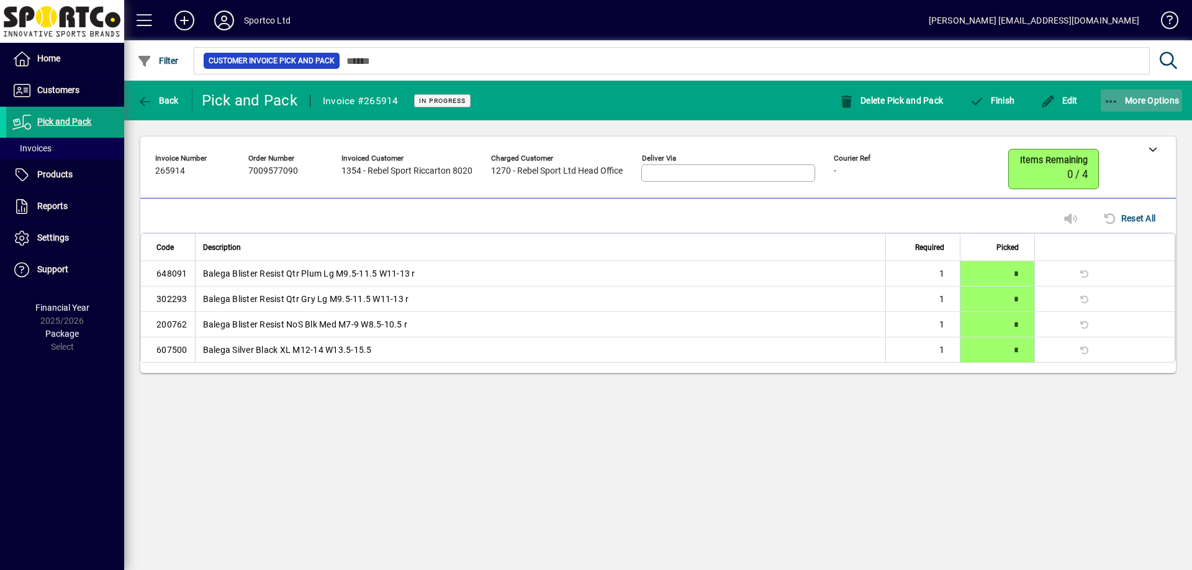
click at [1114, 108] on span "button" at bounding box center [1142, 101] width 82 height 30
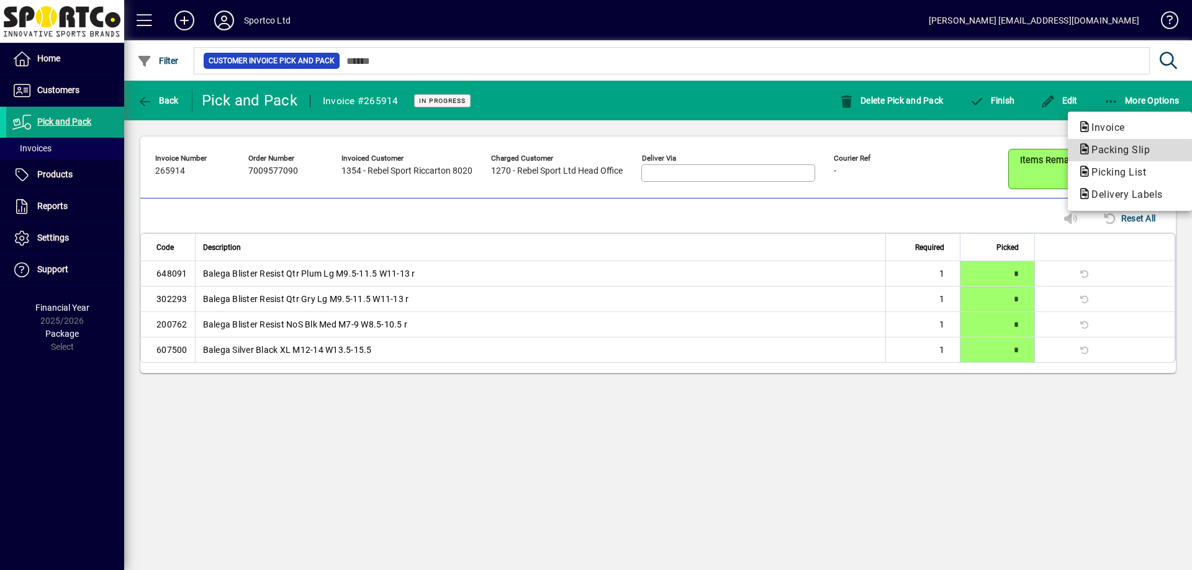
click at [1102, 155] on span "Packing Slip" at bounding box center [1117, 150] width 78 height 12
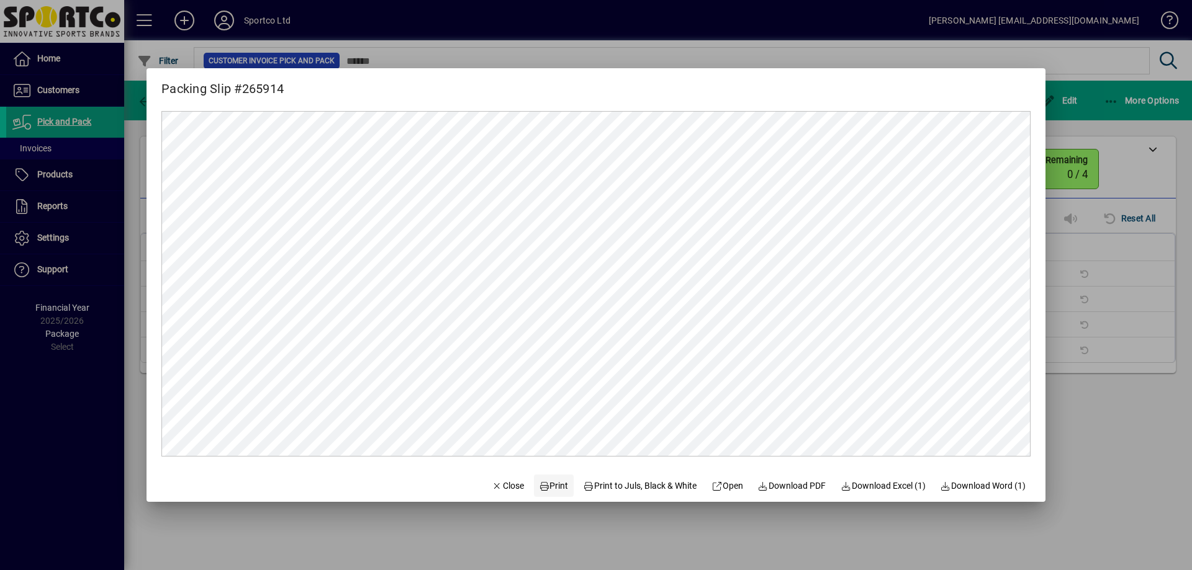
click at [549, 489] on span "Print" at bounding box center [554, 486] width 30 height 13
click at [498, 489] on span "Close" at bounding box center [508, 486] width 32 height 13
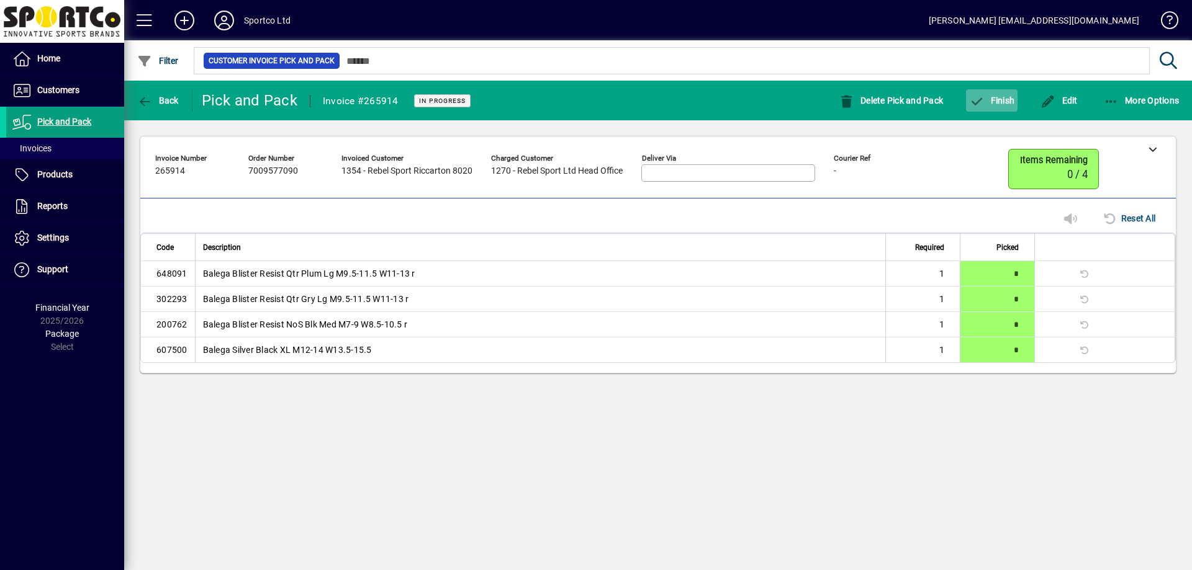
click at [998, 103] on span "Finish" at bounding box center [991, 101] width 45 height 10
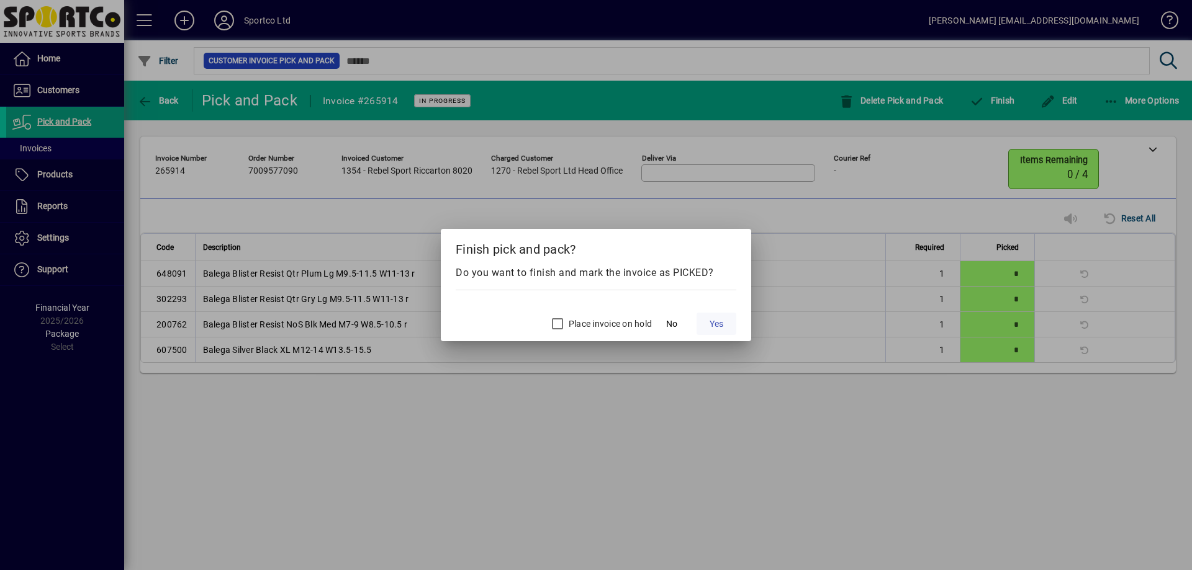
click at [707, 331] on span at bounding box center [716, 324] width 40 height 30
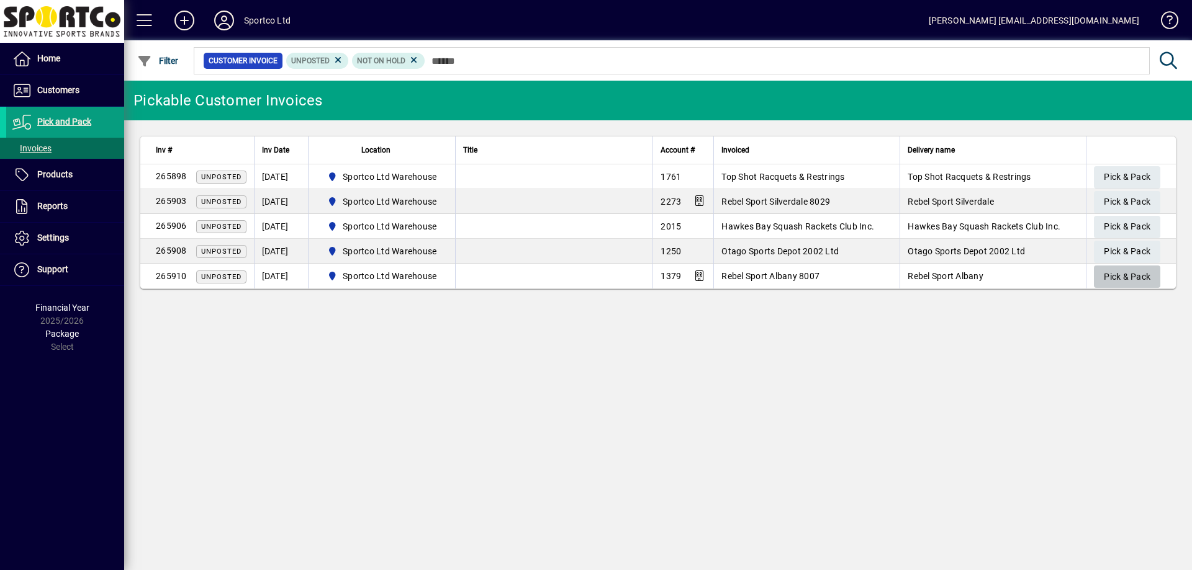
click at [1117, 274] on span "Pick & Pack" at bounding box center [1127, 277] width 47 height 20
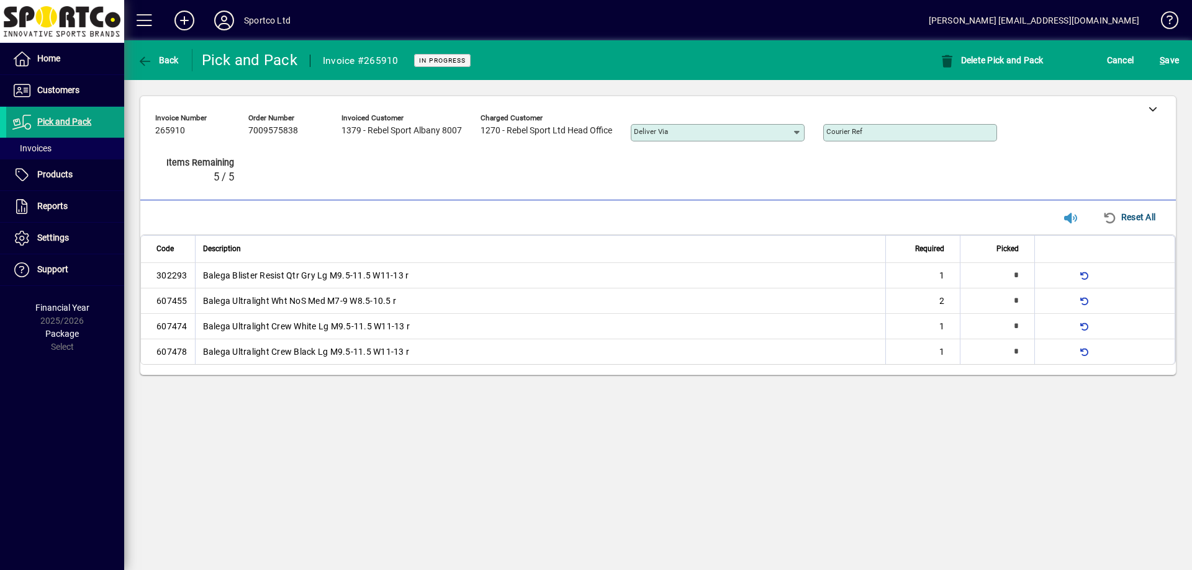
type input "*"
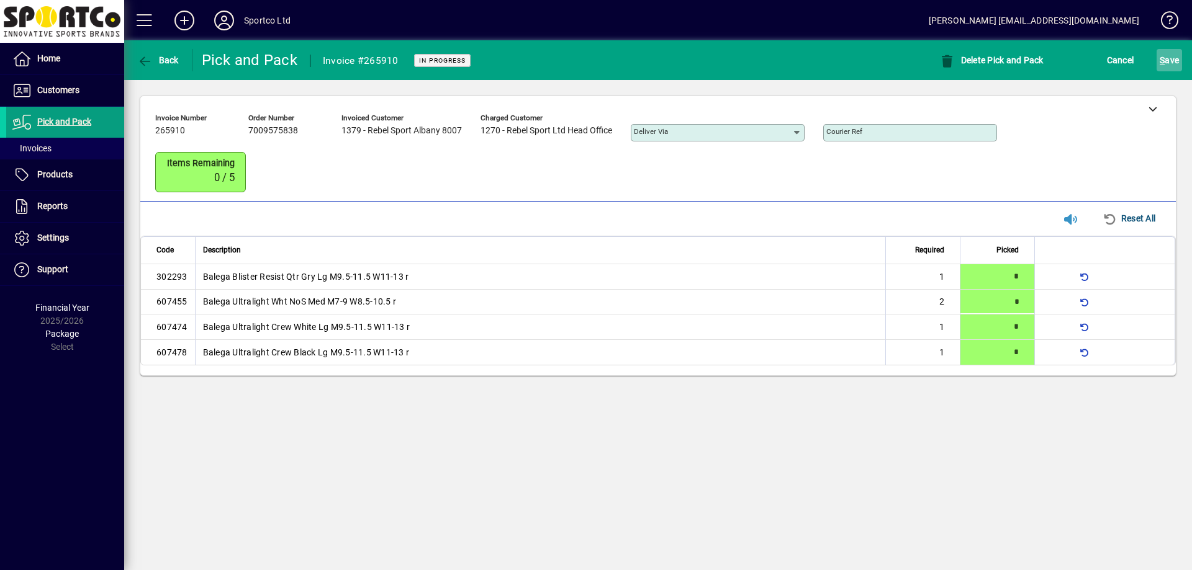
click at [1167, 63] on span "S ave" at bounding box center [1169, 60] width 19 height 20
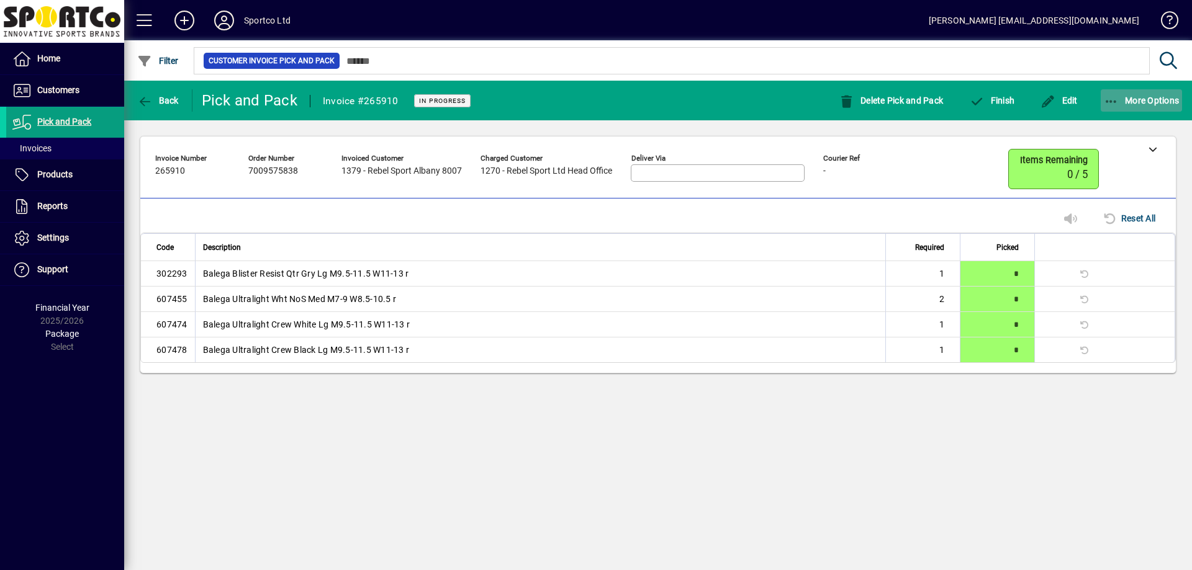
click at [1120, 105] on span "More Options" at bounding box center [1142, 101] width 76 height 10
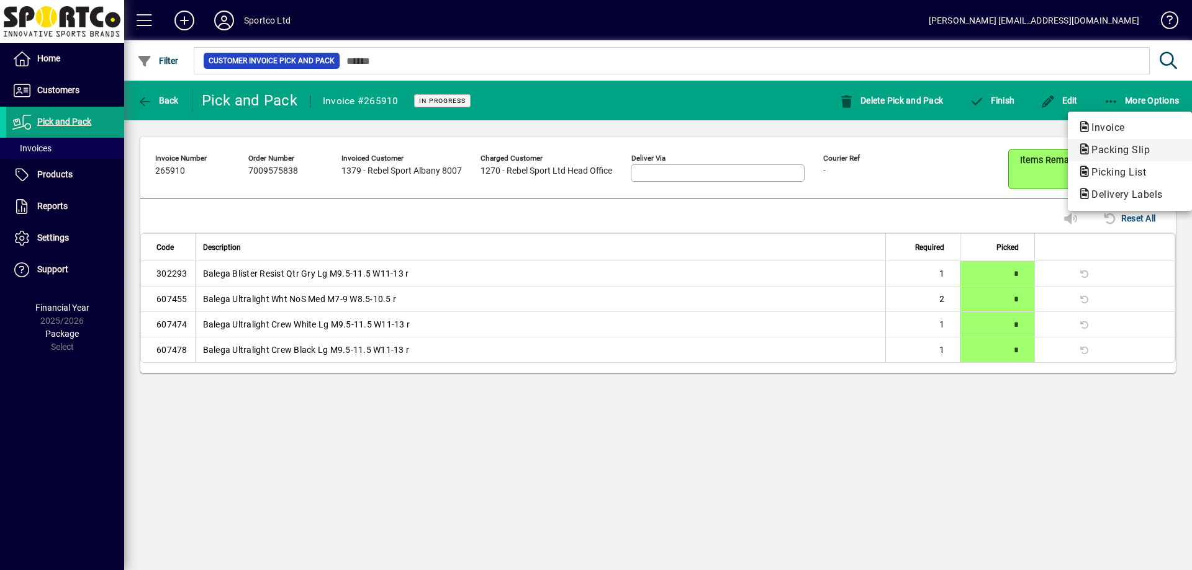
click at [1109, 143] on span "Packing Slip" at bounding box center [1130, 150] width 104 height 15
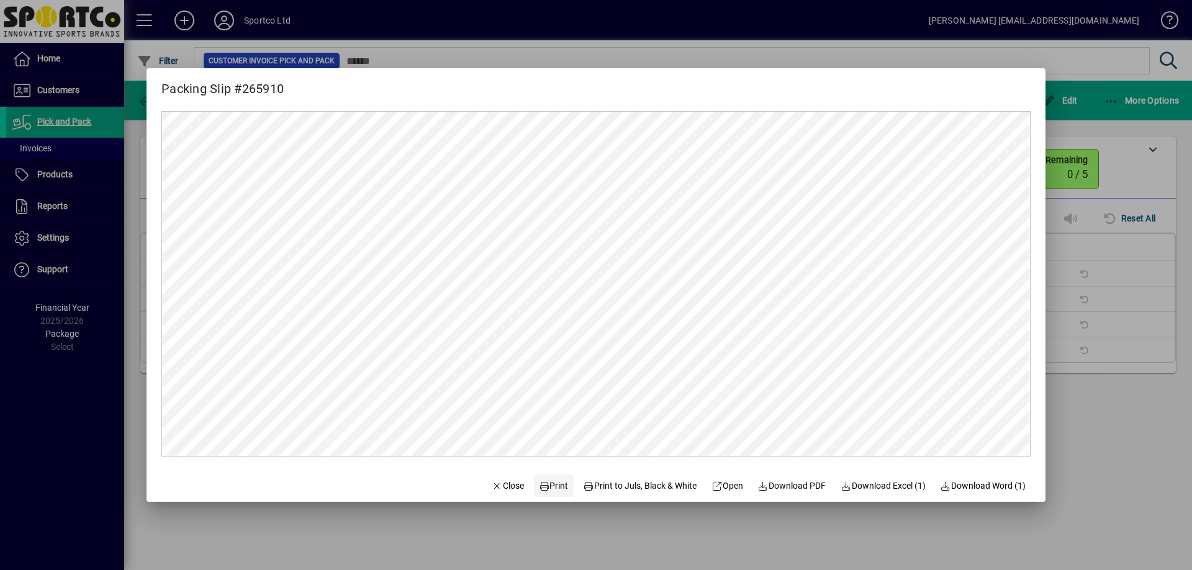
click at [540, 487] on span "Print" at bounding box center [554, 486] width 30 height 13
click at [510, 492] on span "Close" at bounding box center [508, 486] width 32 height 13
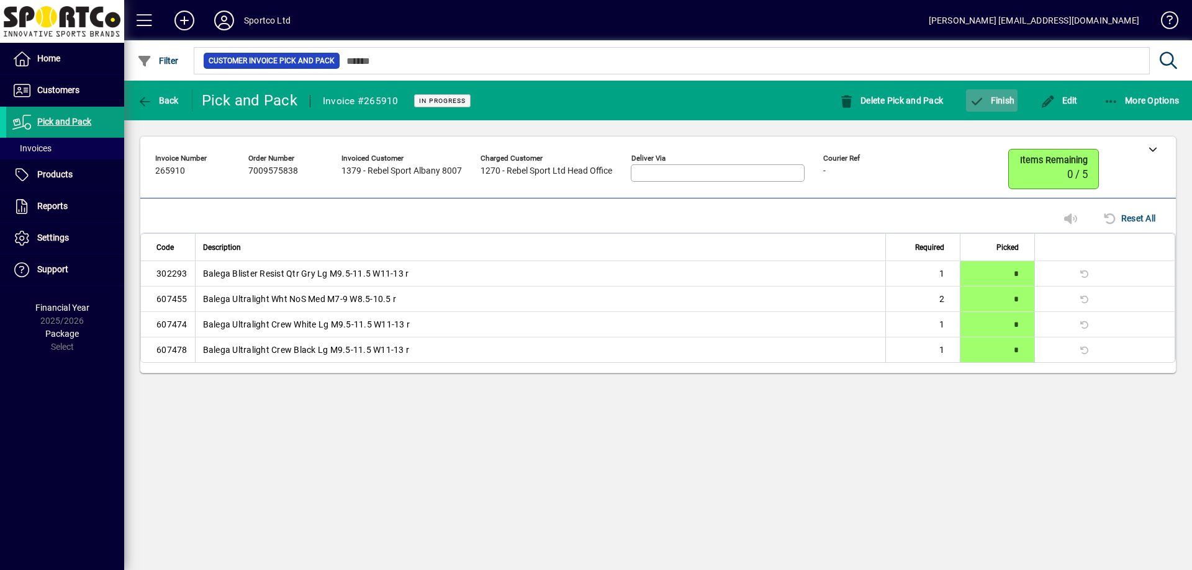
click at [989, 96] on span "Finish" at bounding box center [991, 101] width 45 height 10
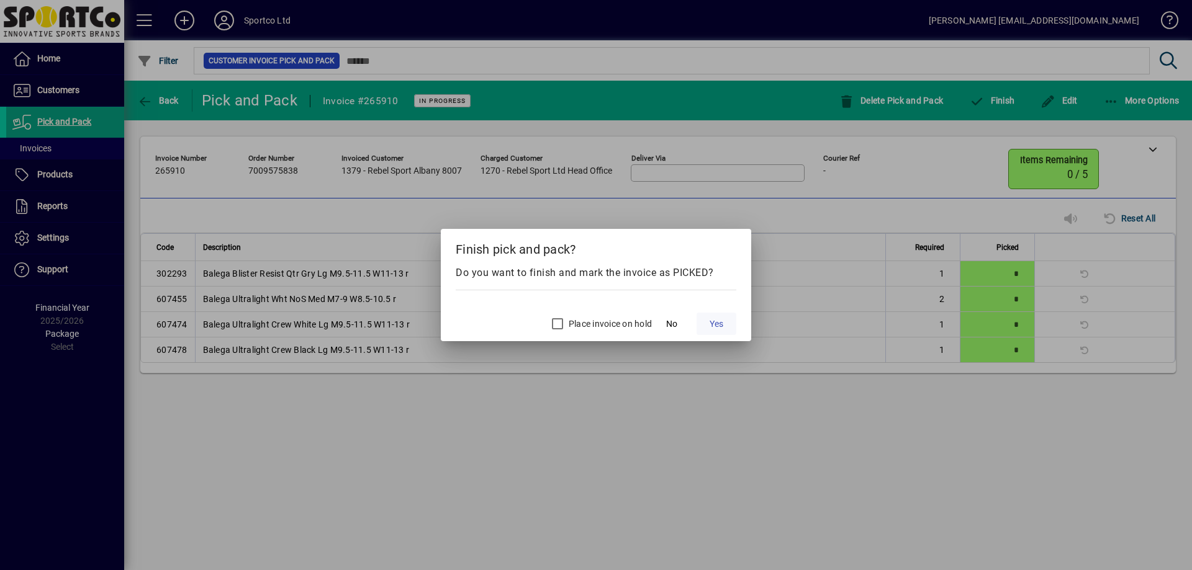
click at [716, 327] on span "Yes" at bounding box center [717, 324] width 14 height 13
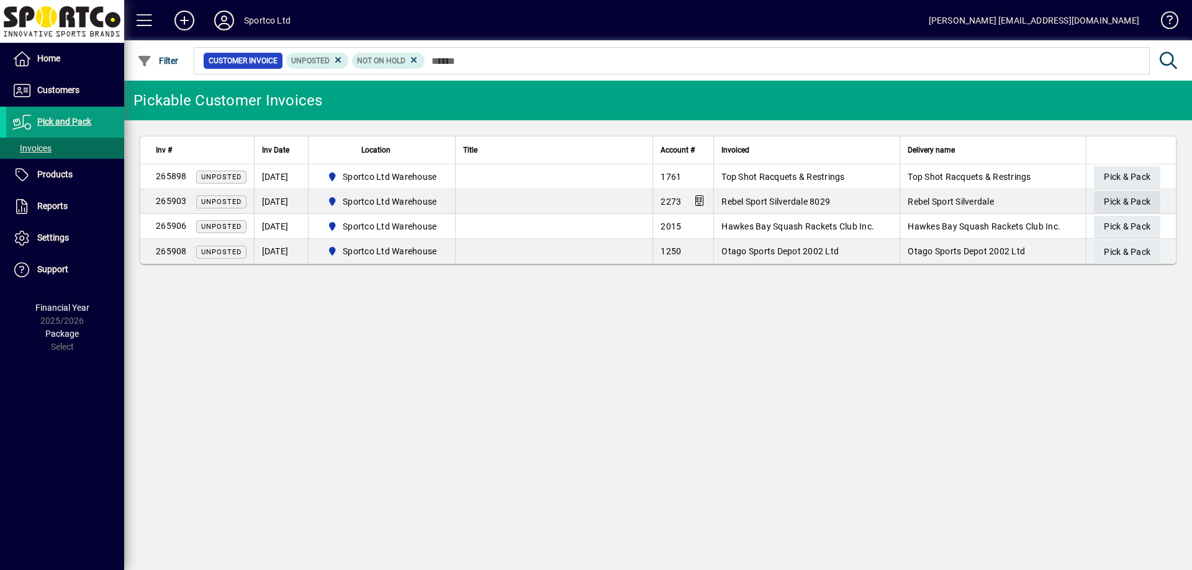
click at [1113, 205] on span "Pick & Pack" at bounding box center [1127, 202] width 47 height 20
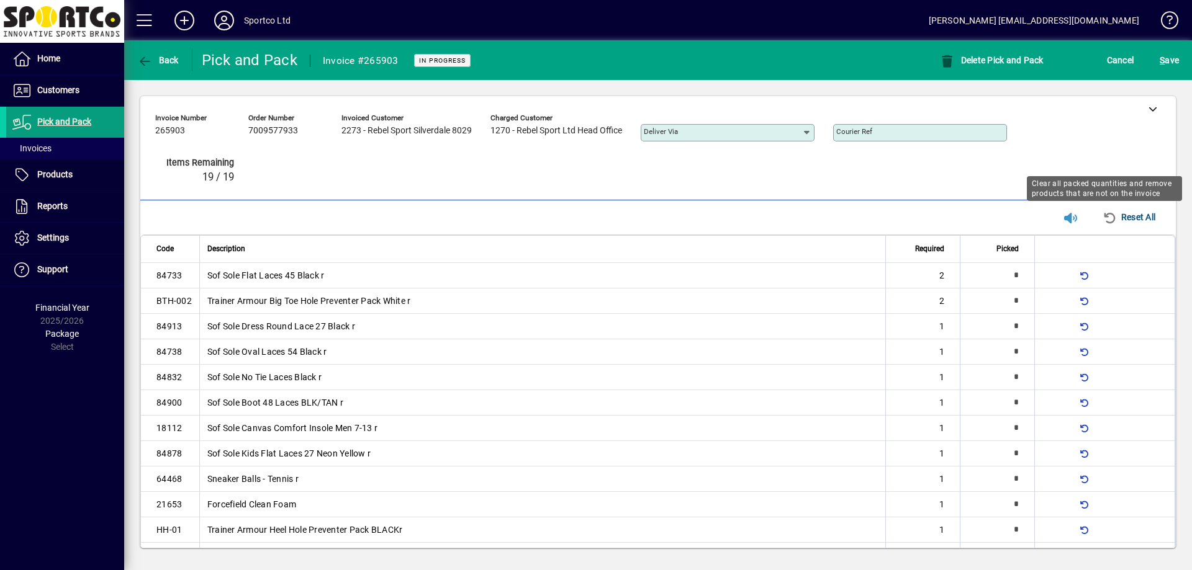
type input "*"
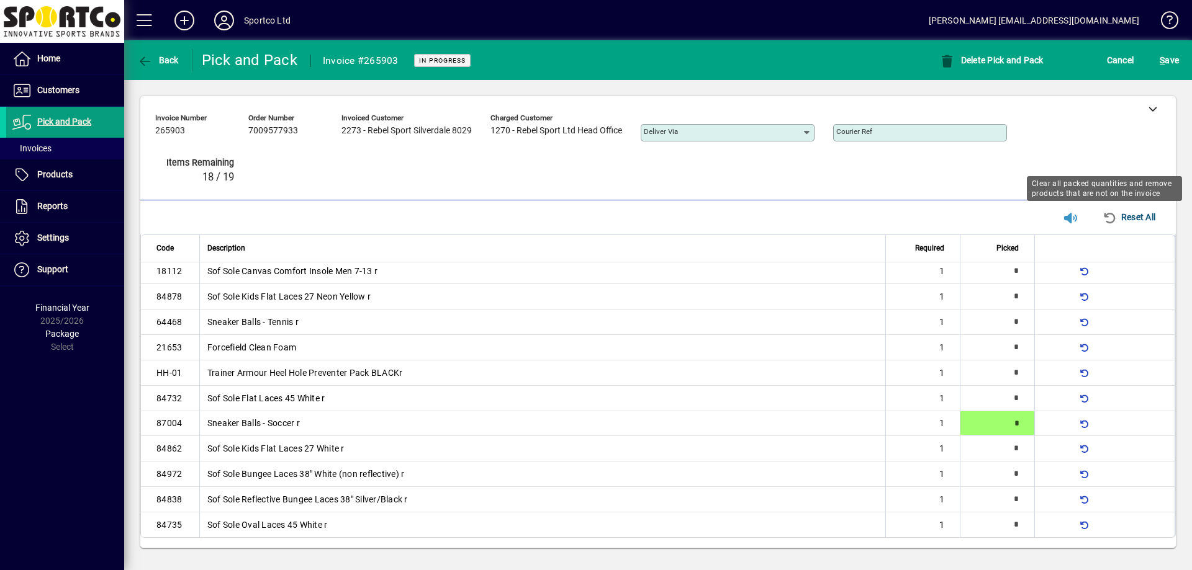
type input "*"
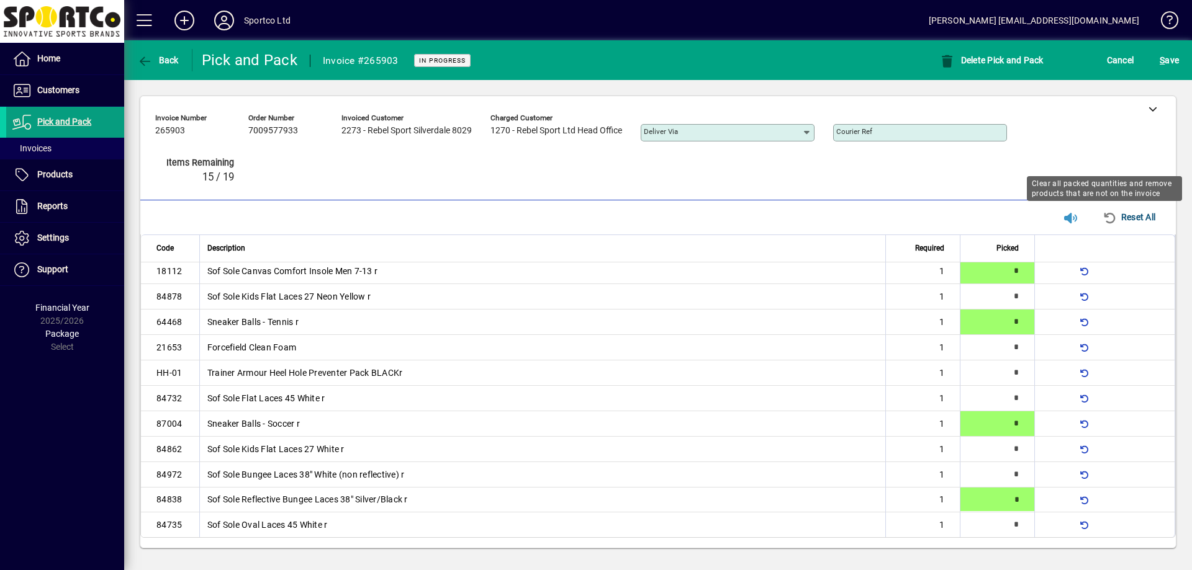
type input "*"
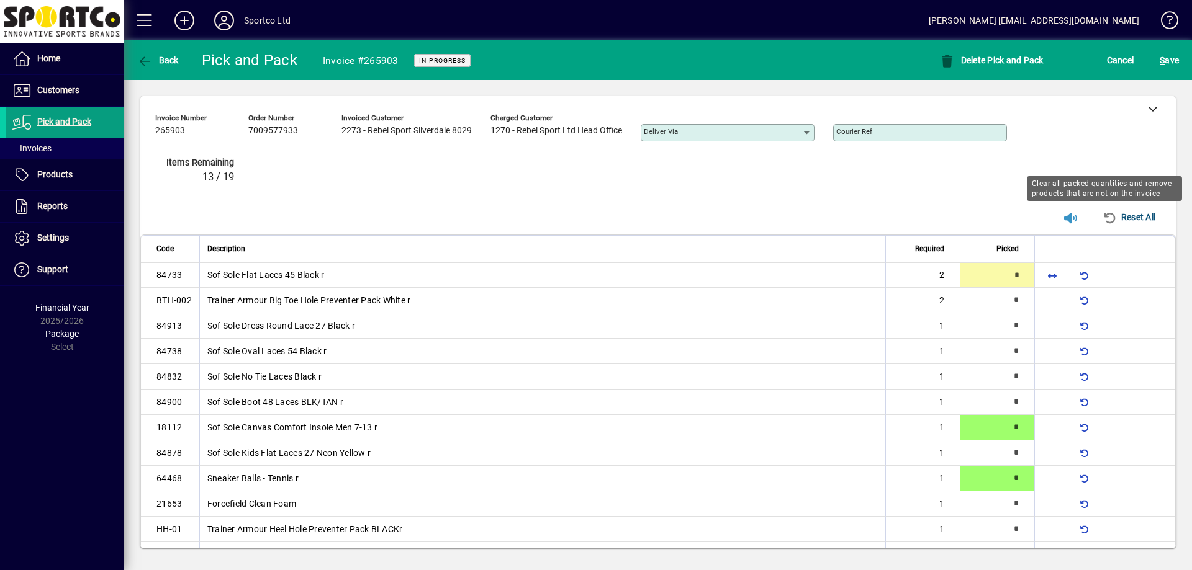
type input "*"
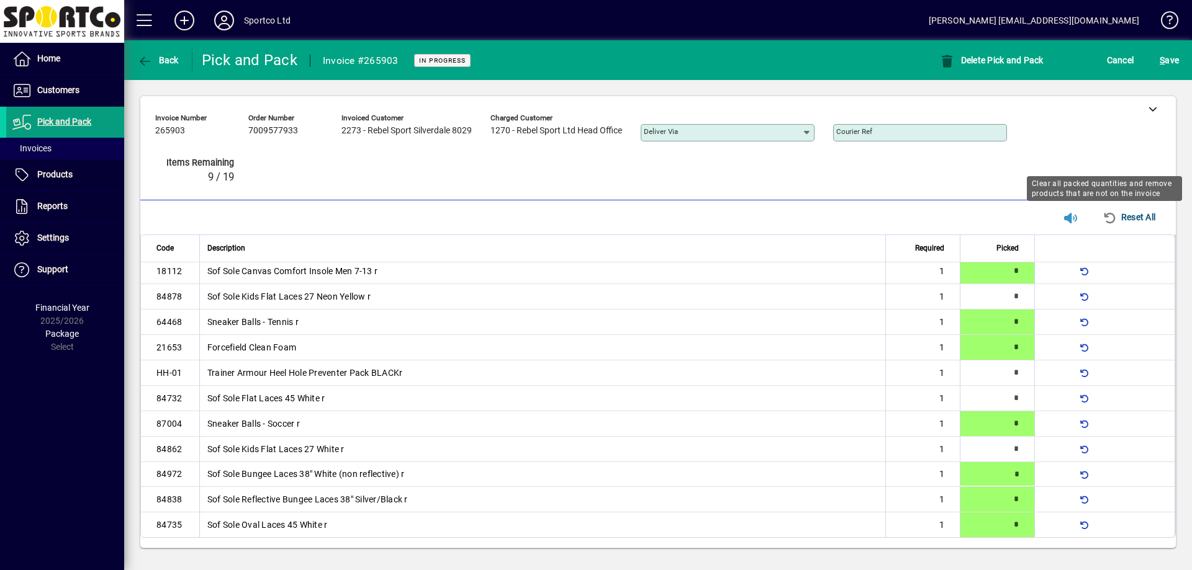
type input "*"
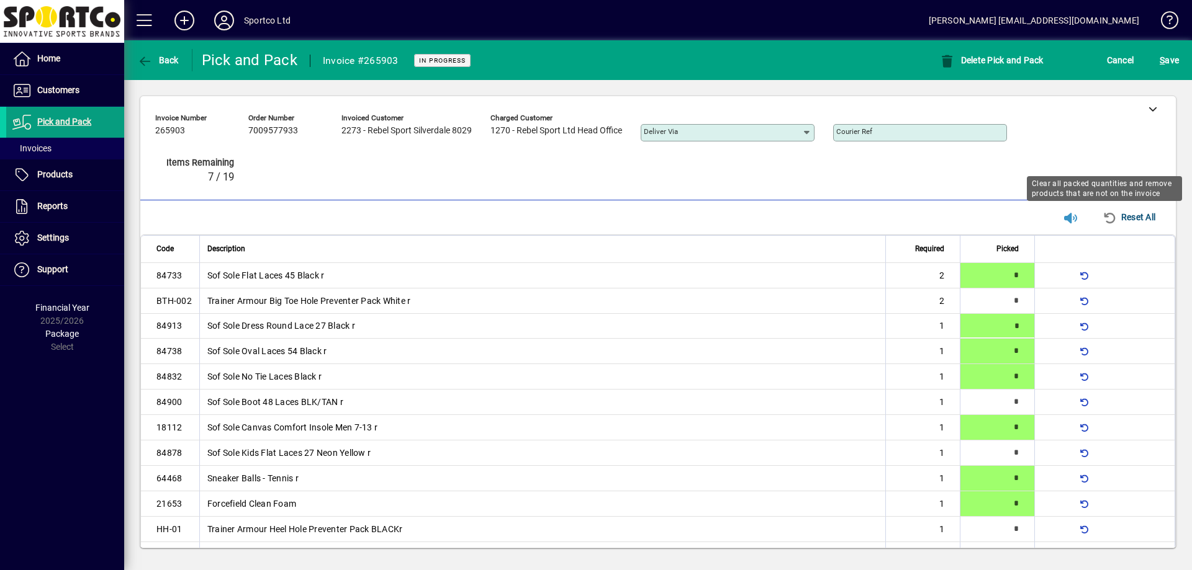
type input "*"
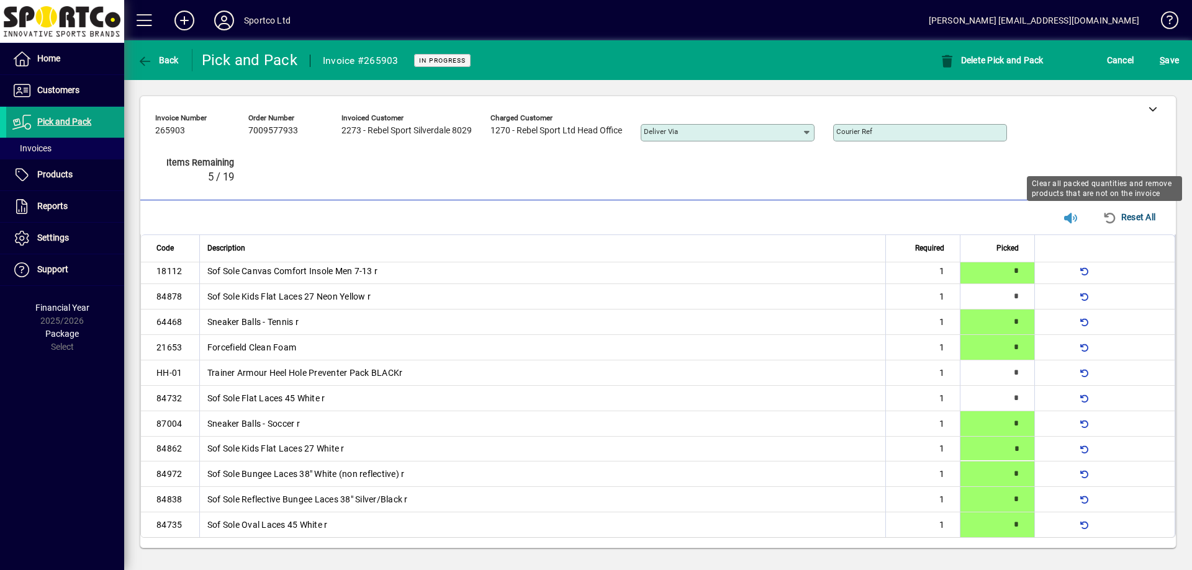
type input "*"
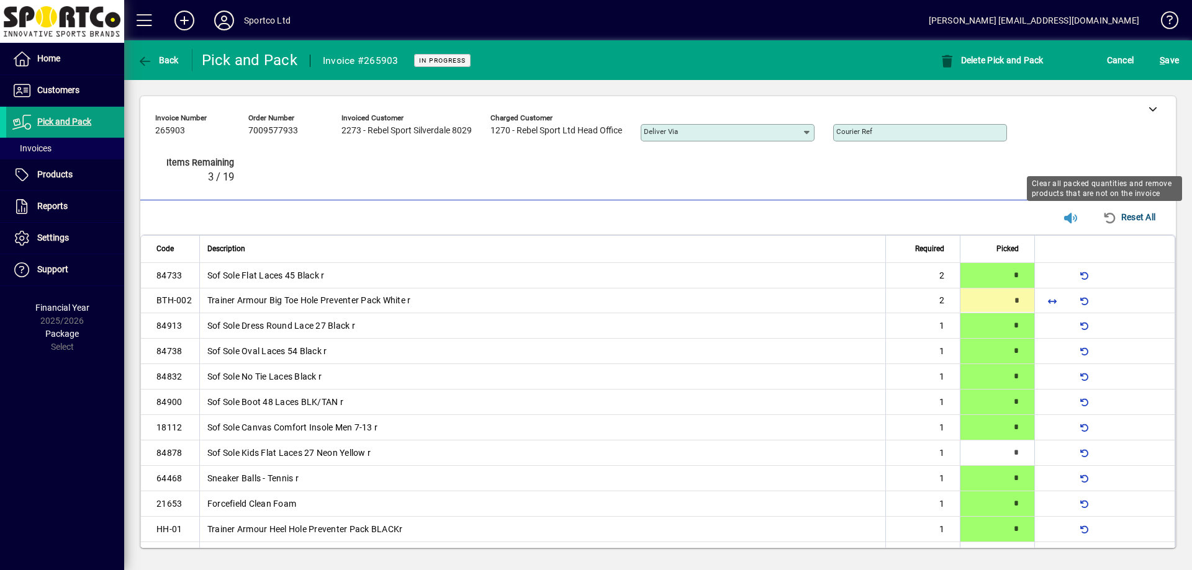
type input "*"
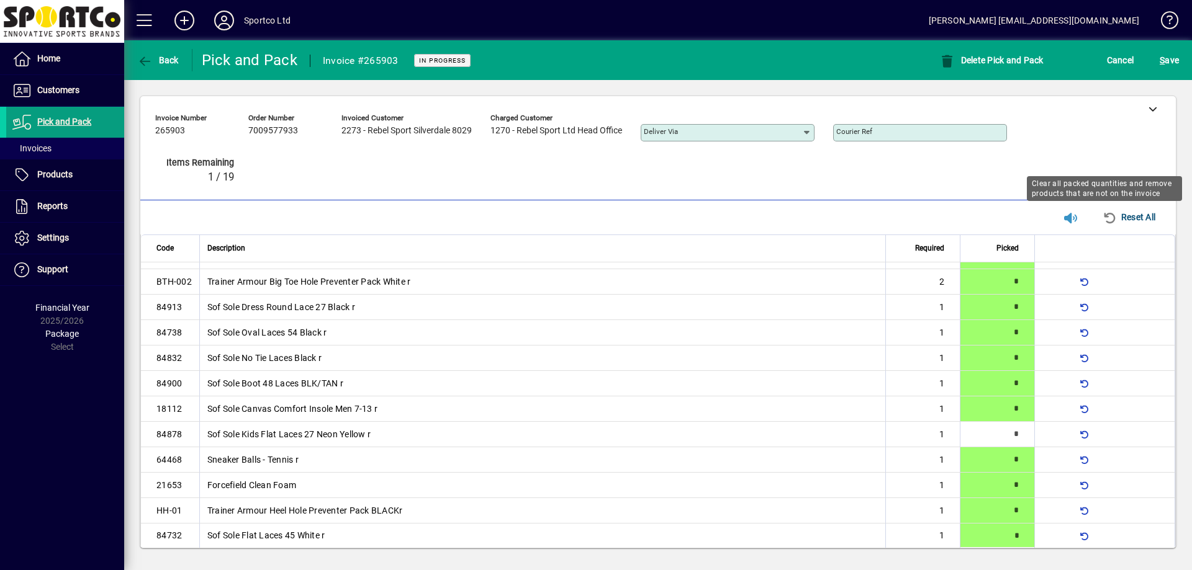
type input "*"
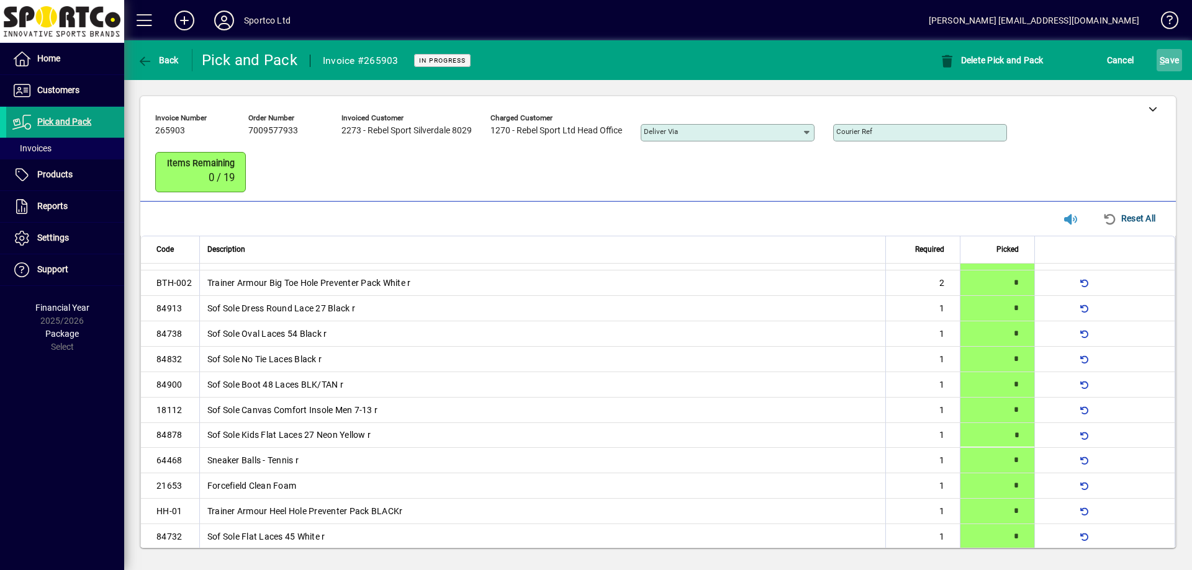
click at [1173, 53] on span "S ave" at bounding box center [1169, 60] width 19 height 20
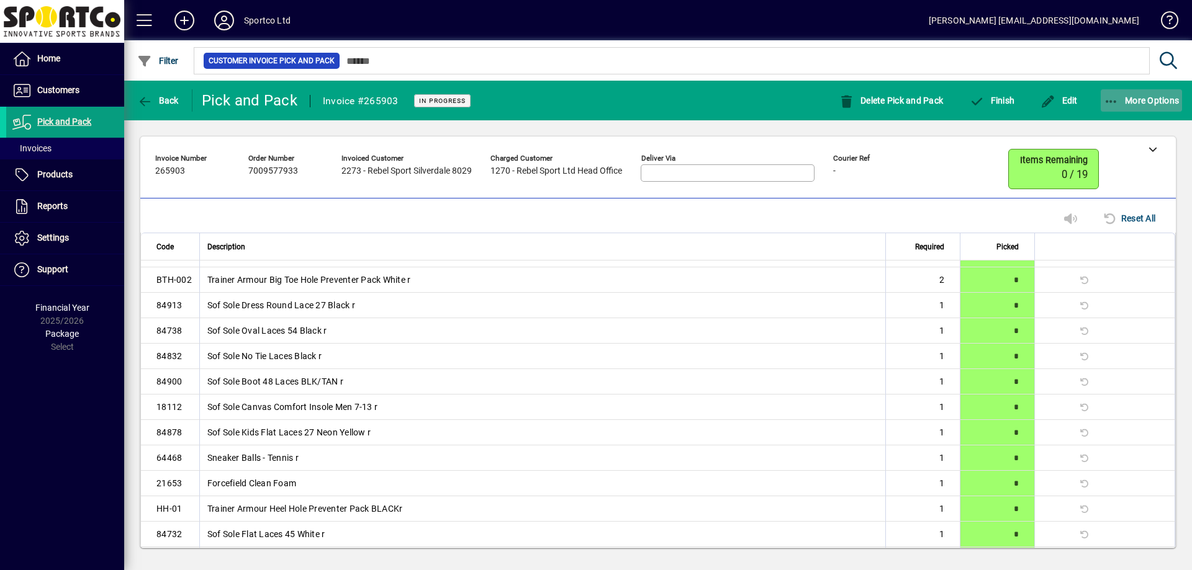
click at [1108, 108] on span "button" at bounding box center [1142, 101] width 82 height 30
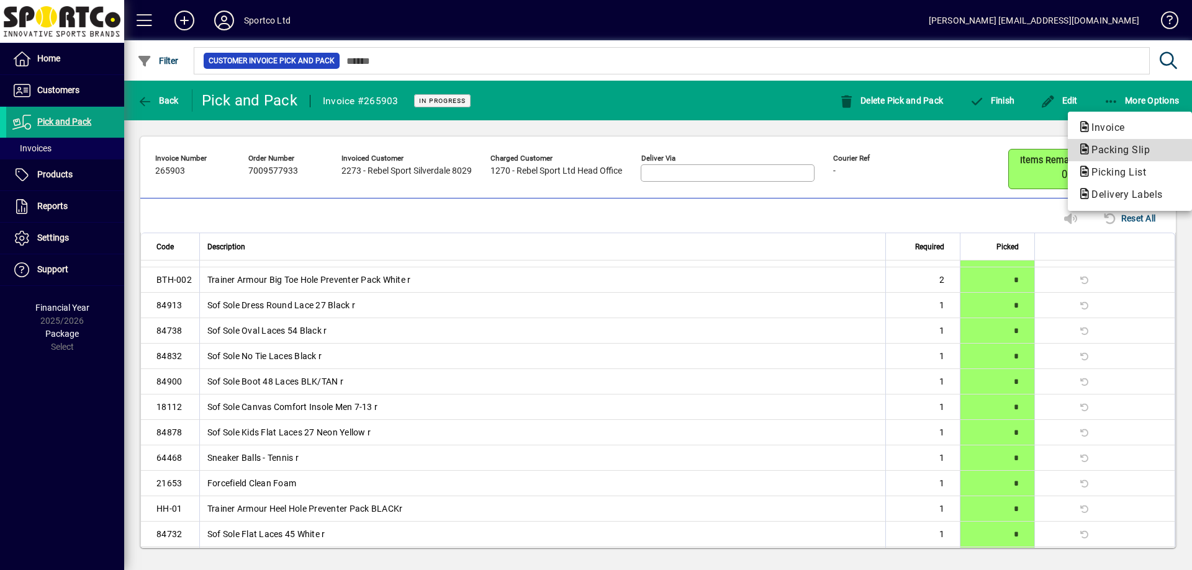
click at [1088, 151] on icon "button" at bounding box center [1085, 149] width 14 height 11
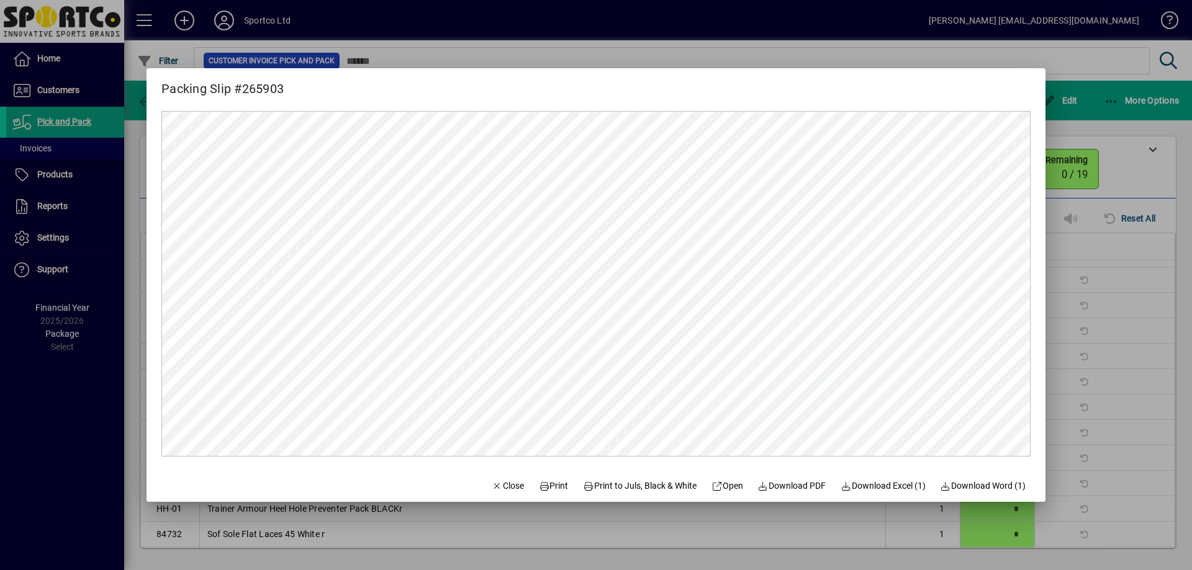
scroll to position [0, 0]
click at [539, 481] on span "Print" at bounding box center [554, 486] width 30 height 13
click at [507, 488] on span "Close" at bounding box center [508, 486] width 32 height 13
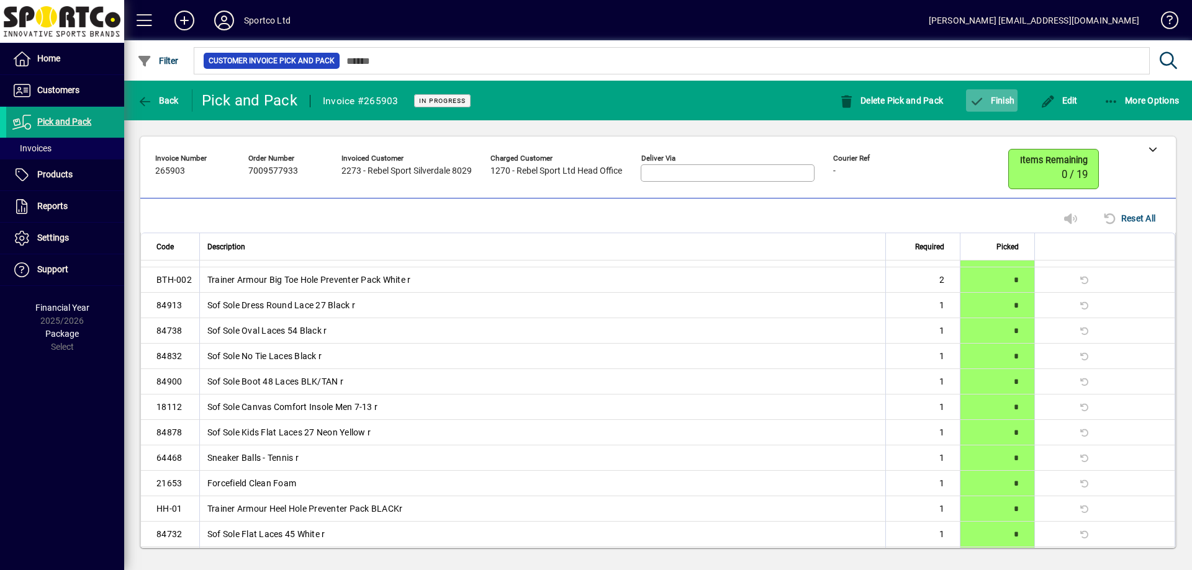
click at [1000, 96] on span "Finish" at bounding box center [991, 101] width 45 height 10
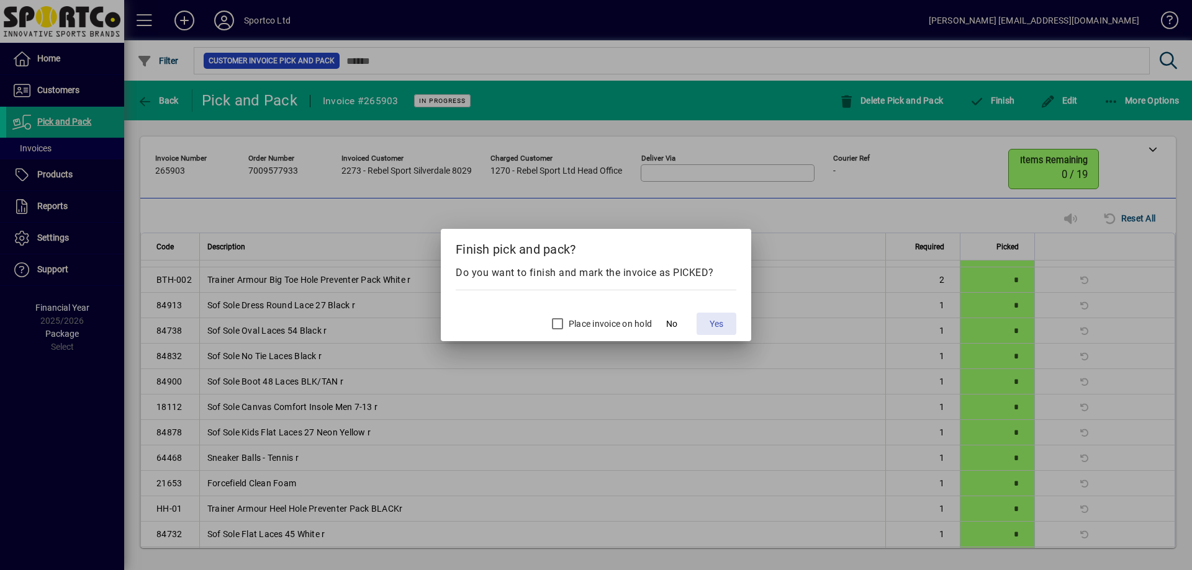
click at [717, 325] on span "Yes" at bounding box center [717, 324] width 14 height 13
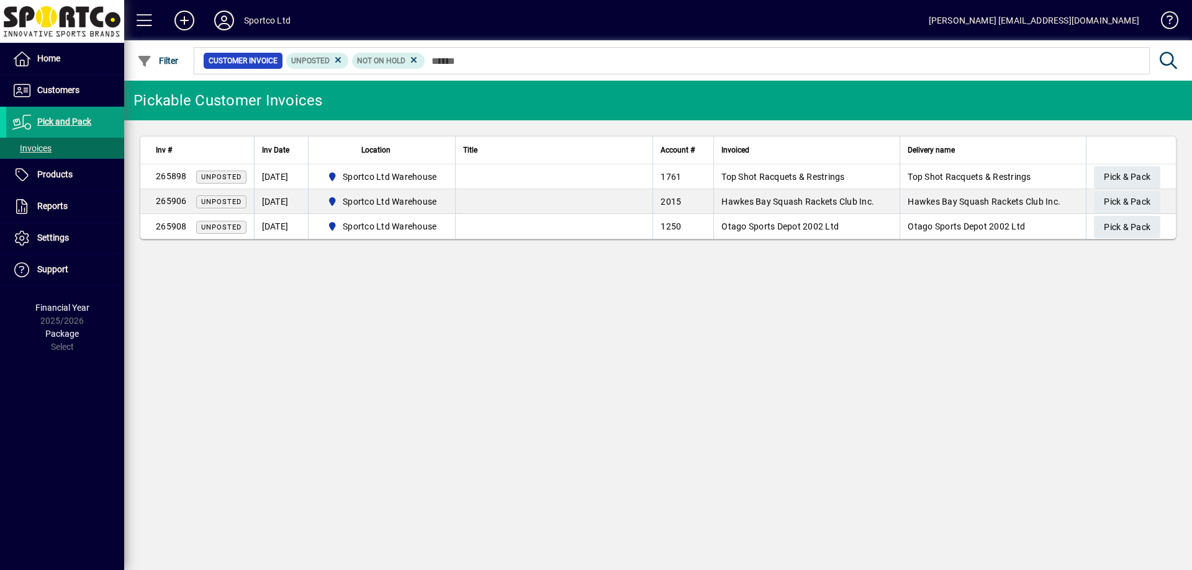
click at [896, 404] on div "Pickable Customer Invoices Inv # Inv Date Location Title Account # Invoiced Del…" at bounding box center [658, 326] width 1068 height 490
